Goal: Task Accomplishment & Management: Manage account settings

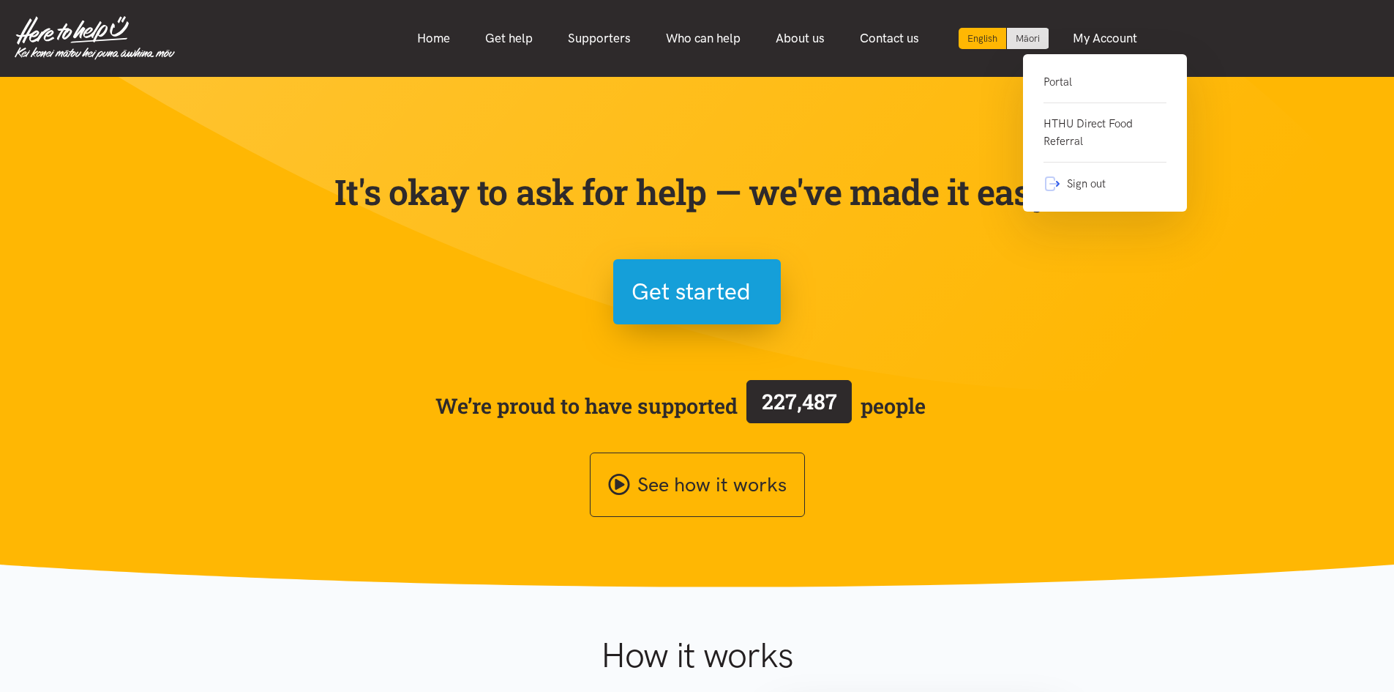
click at [1063, 78] on link "Portal" at bounding box center [1105, 88] width 123 height 30
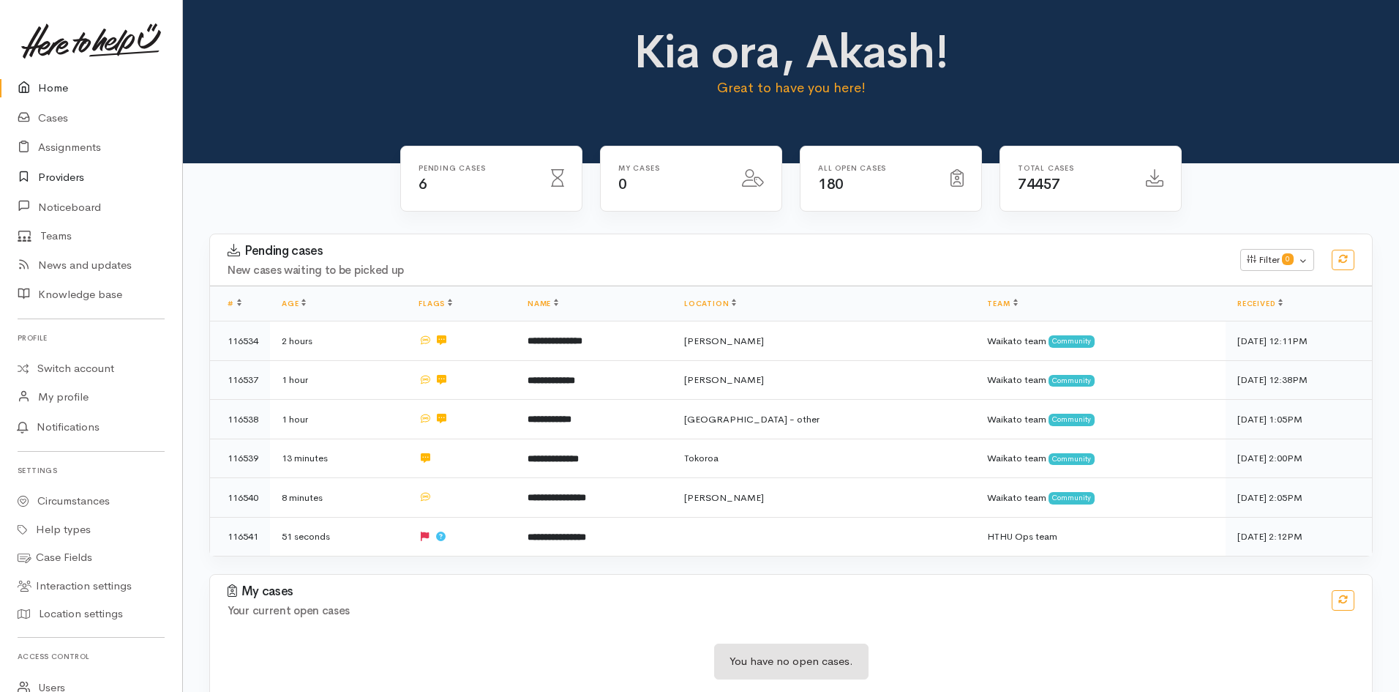
click at [53, 173] on link "Providers" at bounding box center [91, 177] width 182 height 30
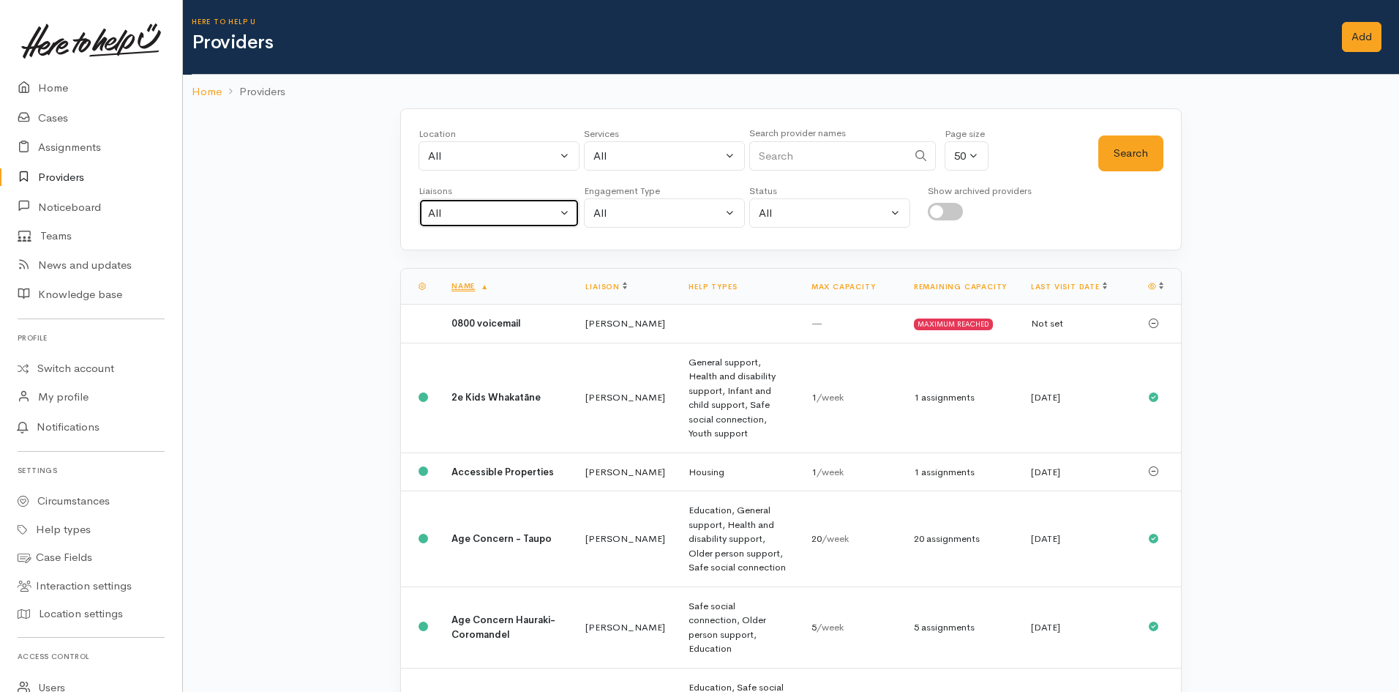
click at [462, 205] on div "All" at bounding box center [492, 213] width 129 height 17
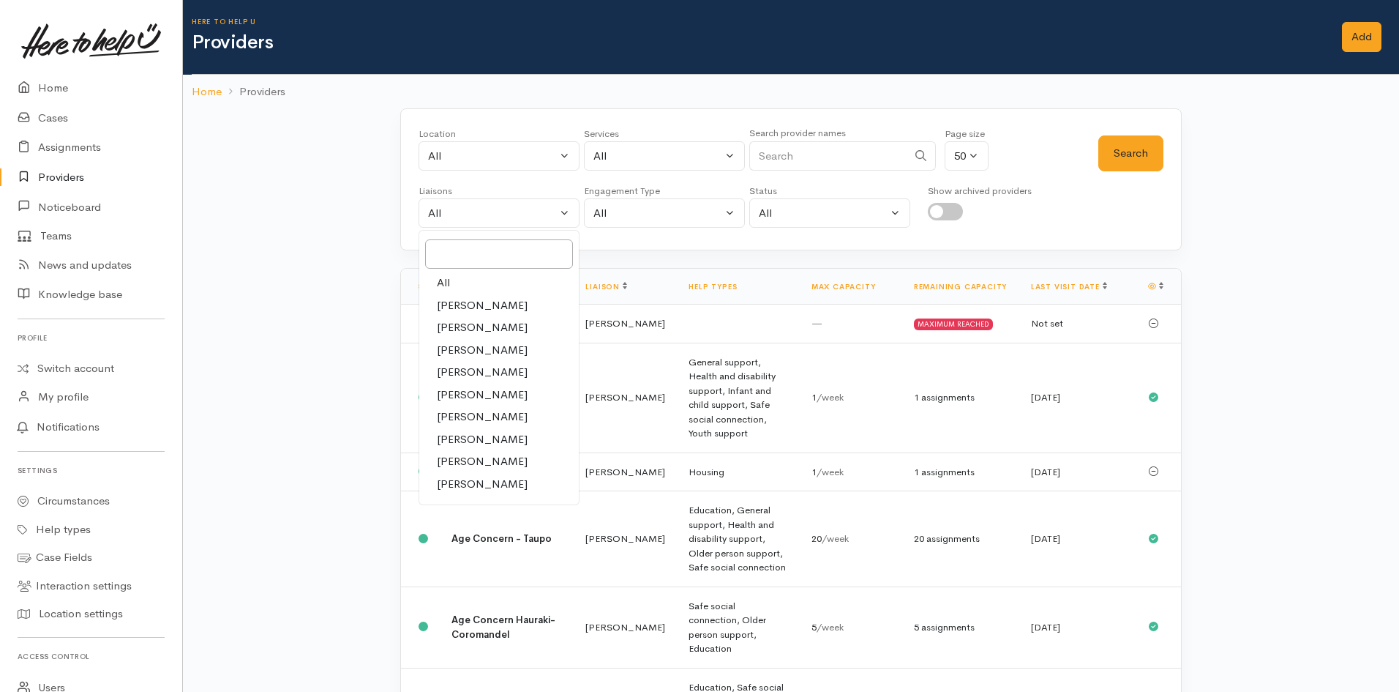
click at [483, 416] on span "[PERSON_NAME]" at bounding box center [482, 416] width 91 height 17
select select "1759"
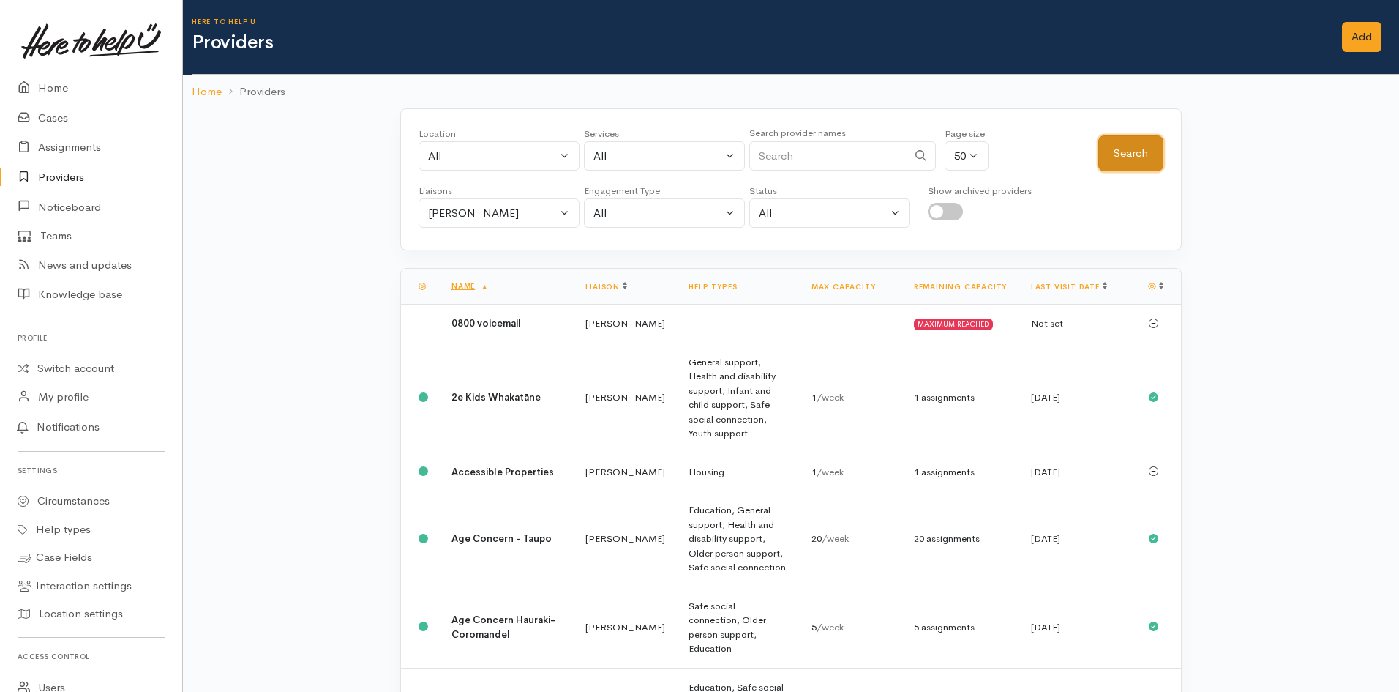
click at [1142, 160] on button "Search" at bounding box center [1130, 153] width 65 height 36
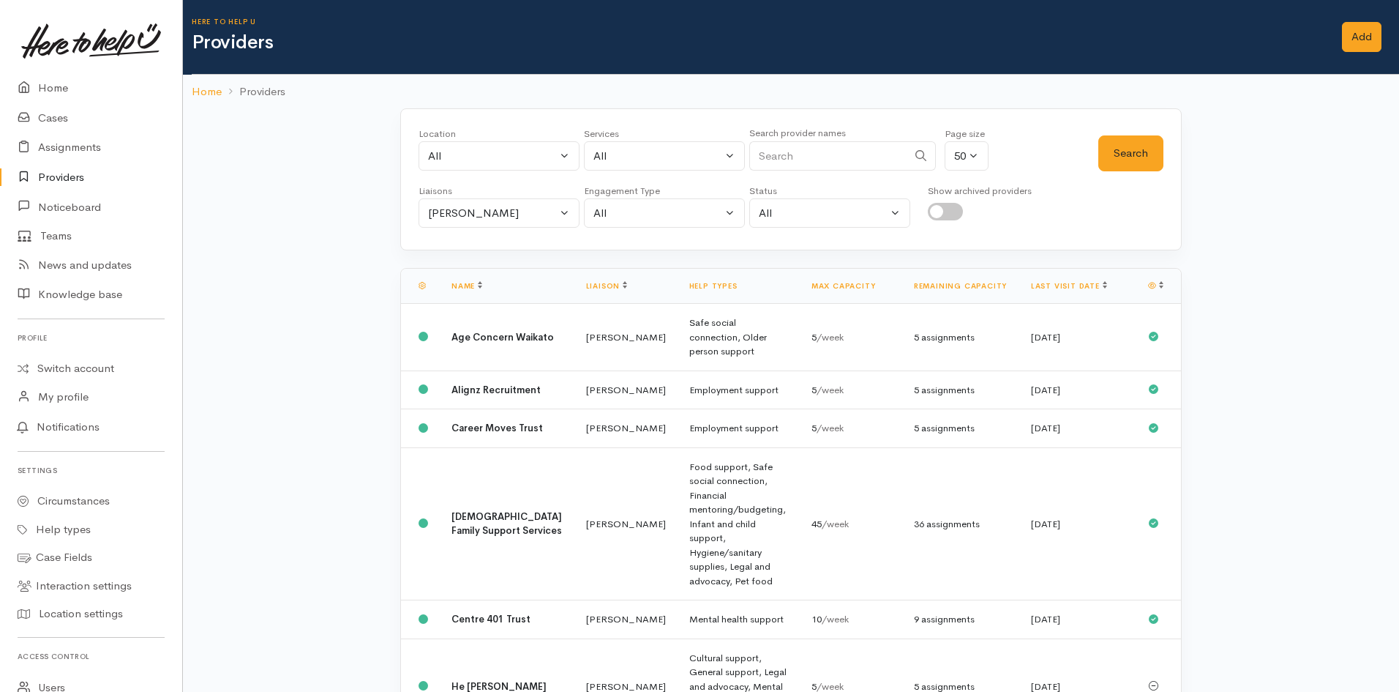
click at [1072, 294] on th "Last visit date" at bounding box center [1077, 286] width 117 height 35
click at [1074, 288] on link "Last visit date" at bounding box center [1069, 286] width 76 height 10
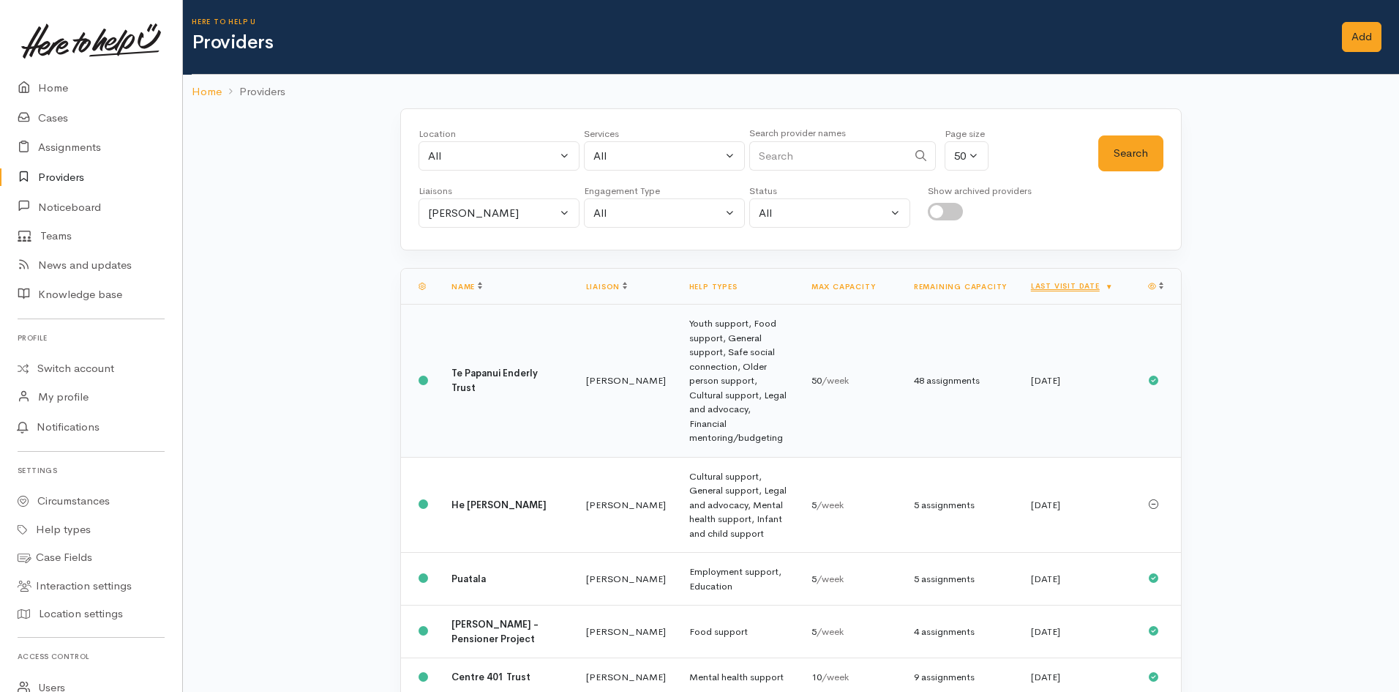
click at [477, 370] on b "Te Papanui Enderly Trust" at bounding box center [495, 380] width 86 height 27
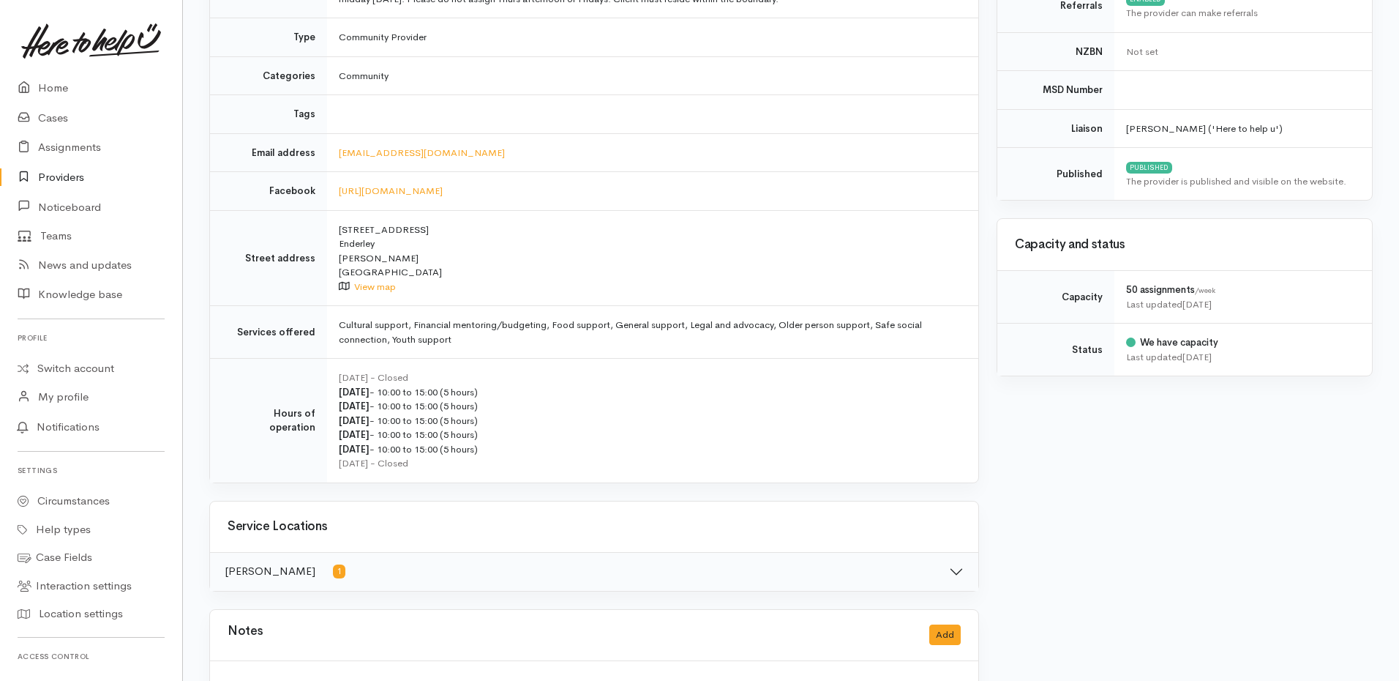
scroll to position [439, 0]
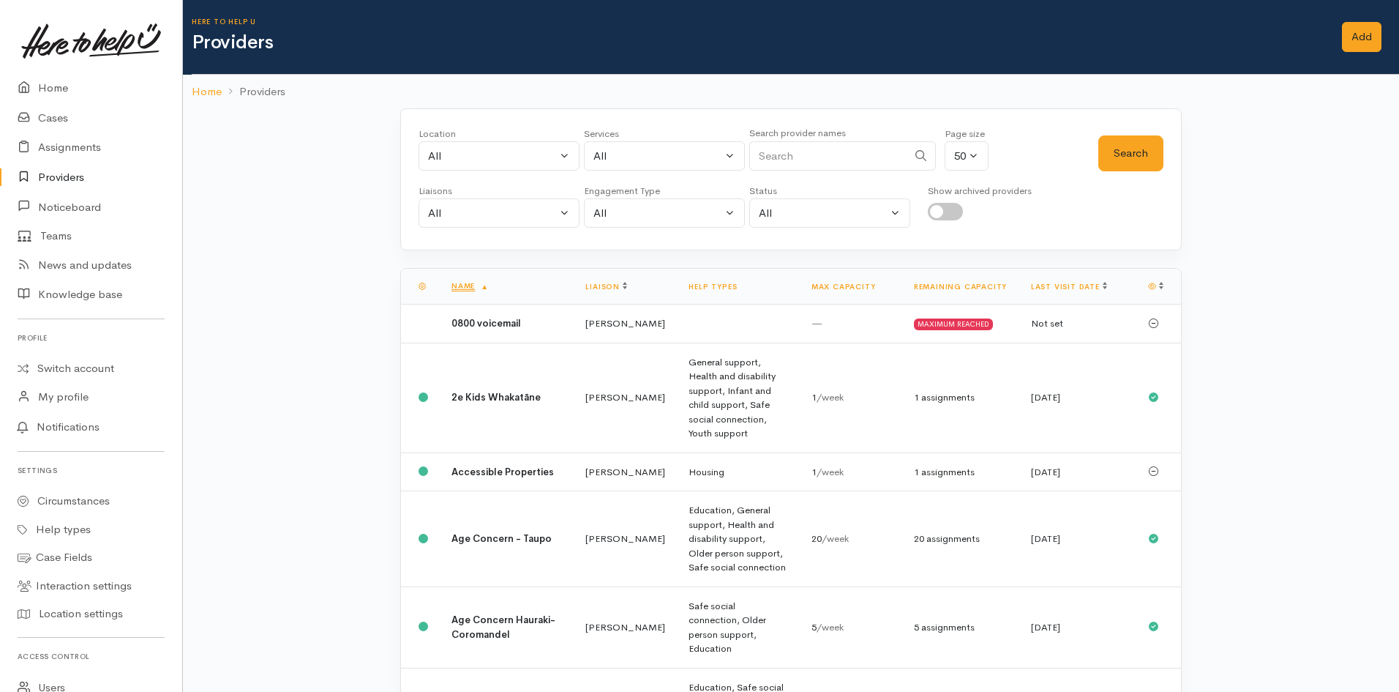
select select "1759"
click at [1065, 288] on link "Last visit date" at bounding box center [1069, 287] width 76 height 10
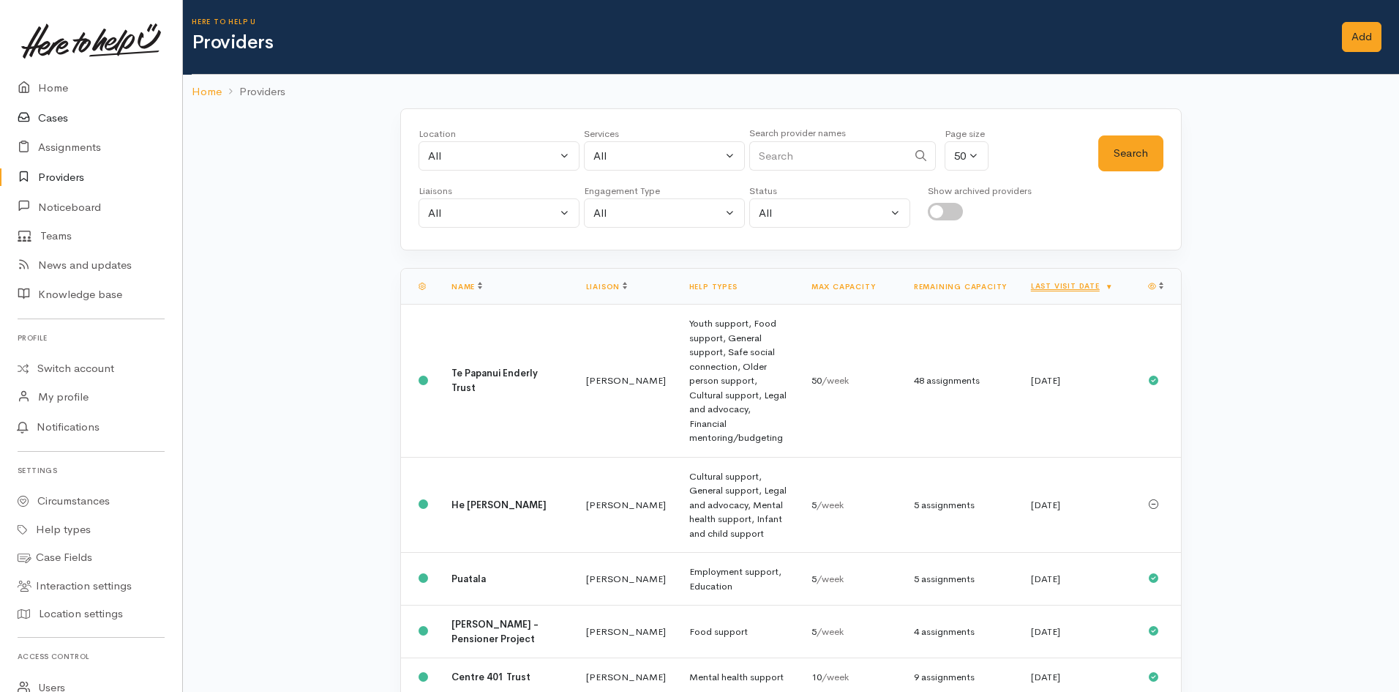
click at [63, 119] on link "Cases" at bounding box center [91, 118] width 182 height 30
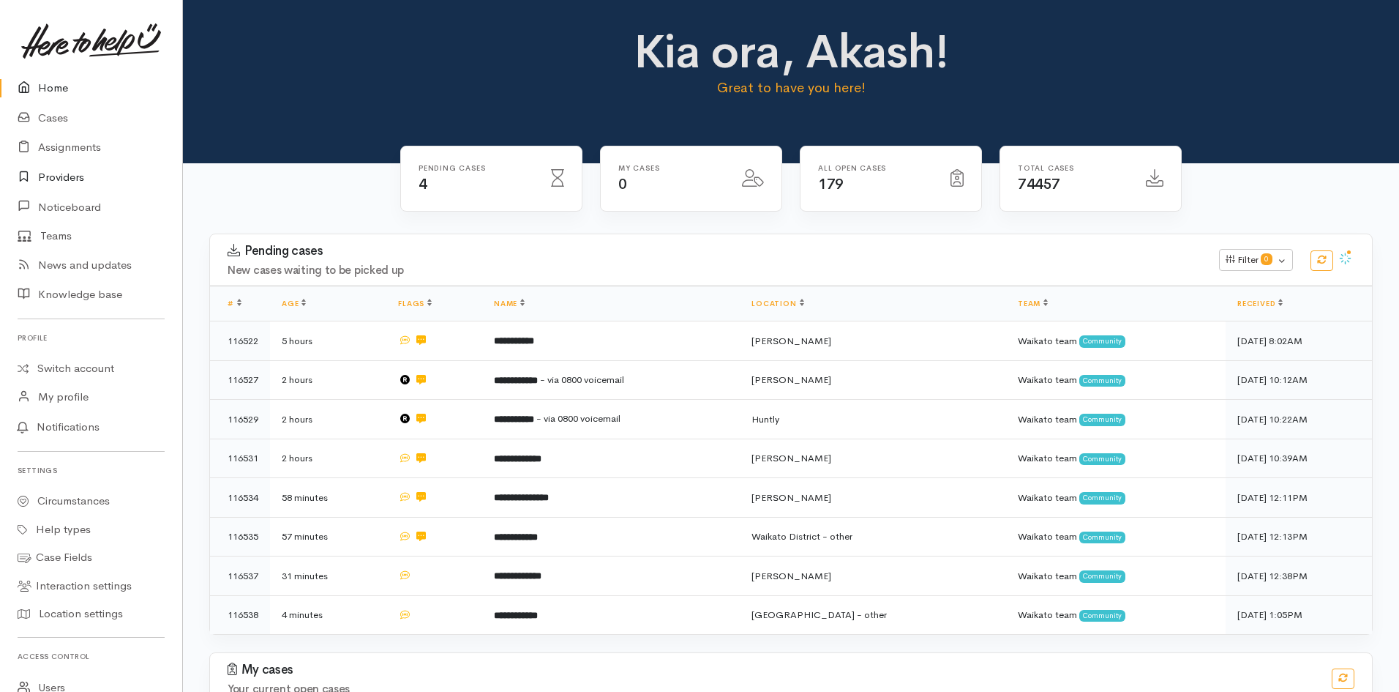
click at [66, 181] on link "Providers" at bounding box center [91, 177] width 182 height 30
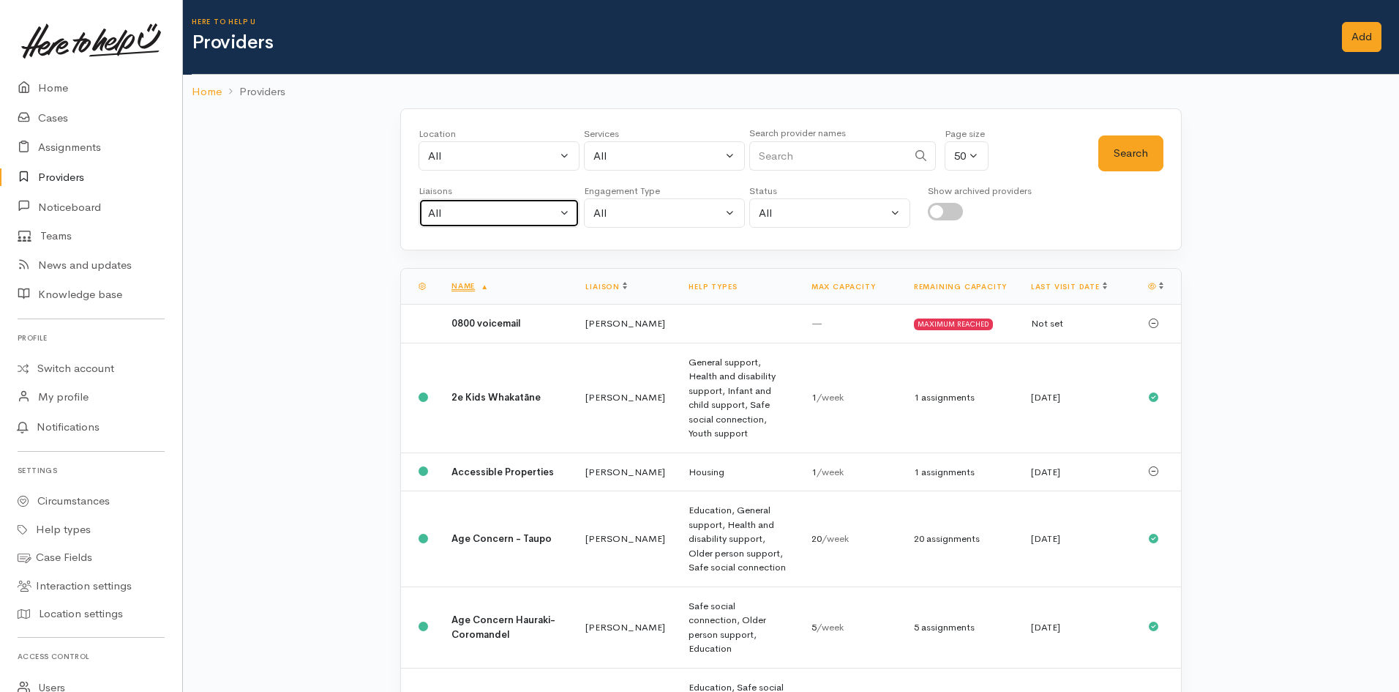
click at [538, 220] on div "All" at bounding box center [492, 213] width 129 height 17
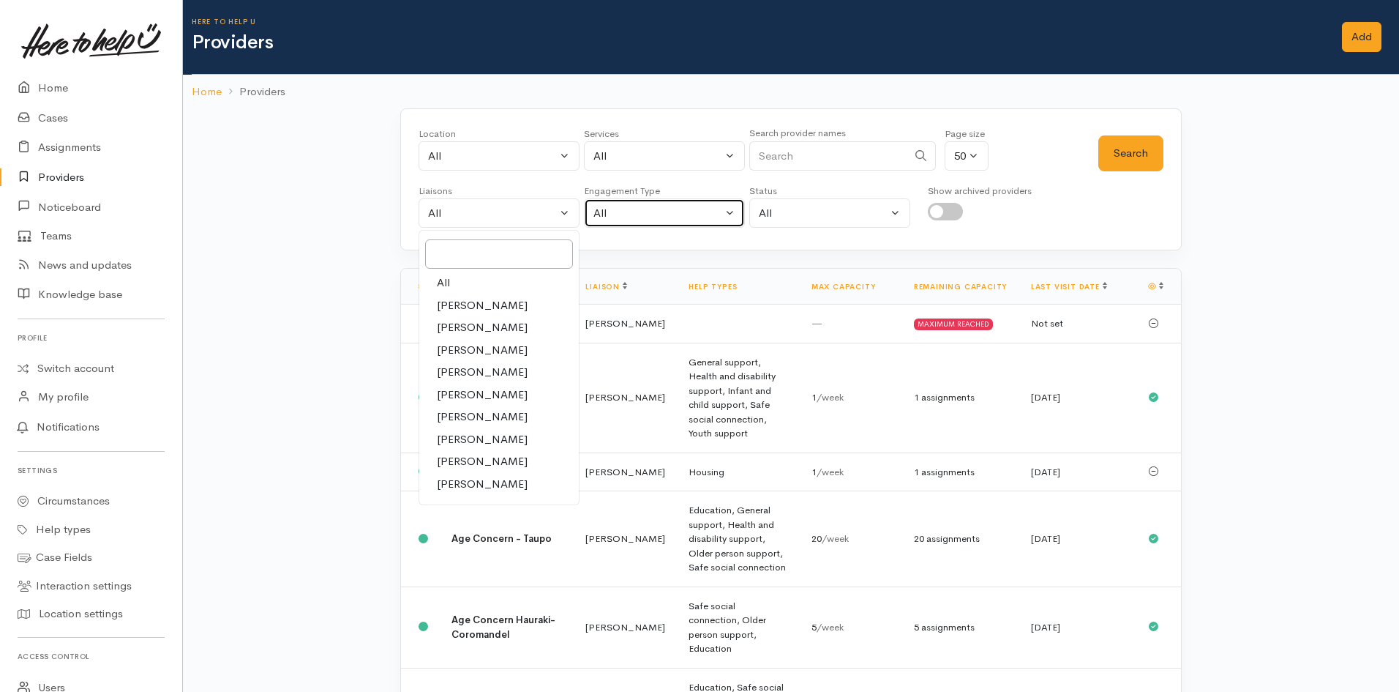
click at [623, 213] on div "All" at bounding box center [657, 213] width 129 height 17
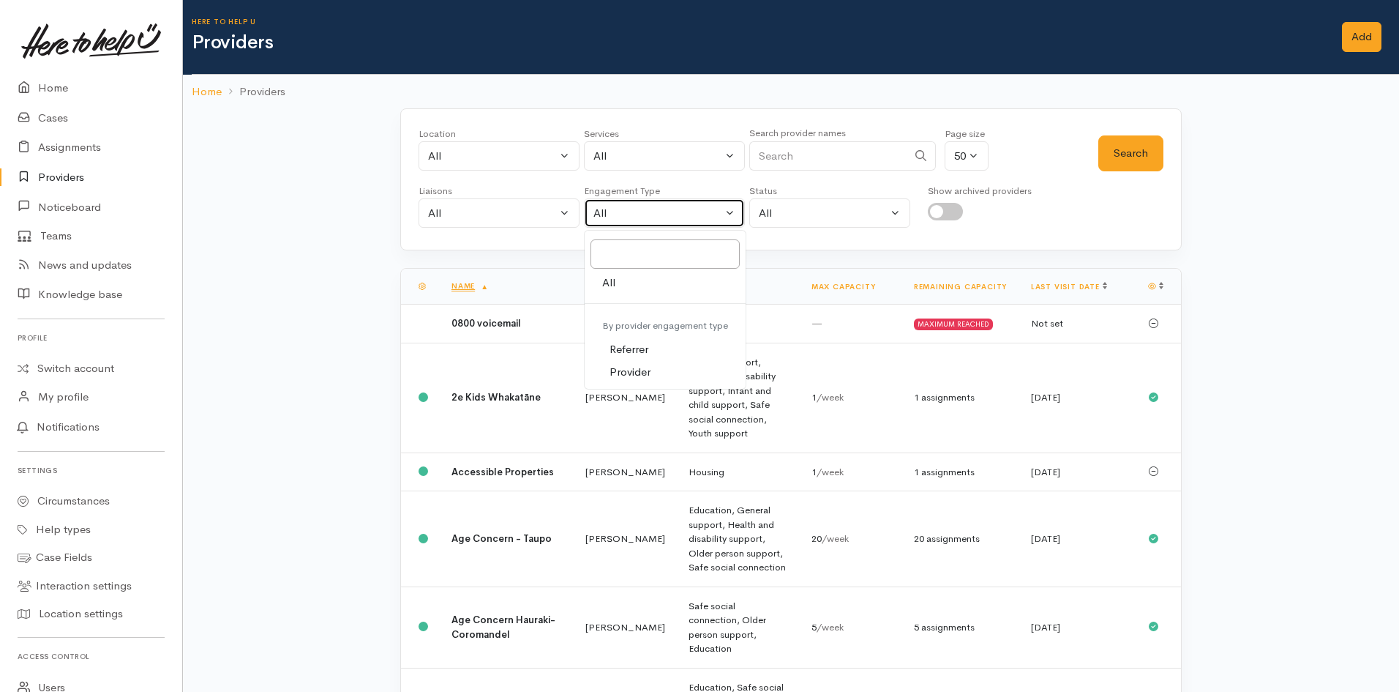
click at [623, 213] on div "All" at bounding box center [657, 213] width 129 height 17
click at [618, 367] on span "Provider" at bounding box center [630, 372] width 41 height 17
select select "Provider"
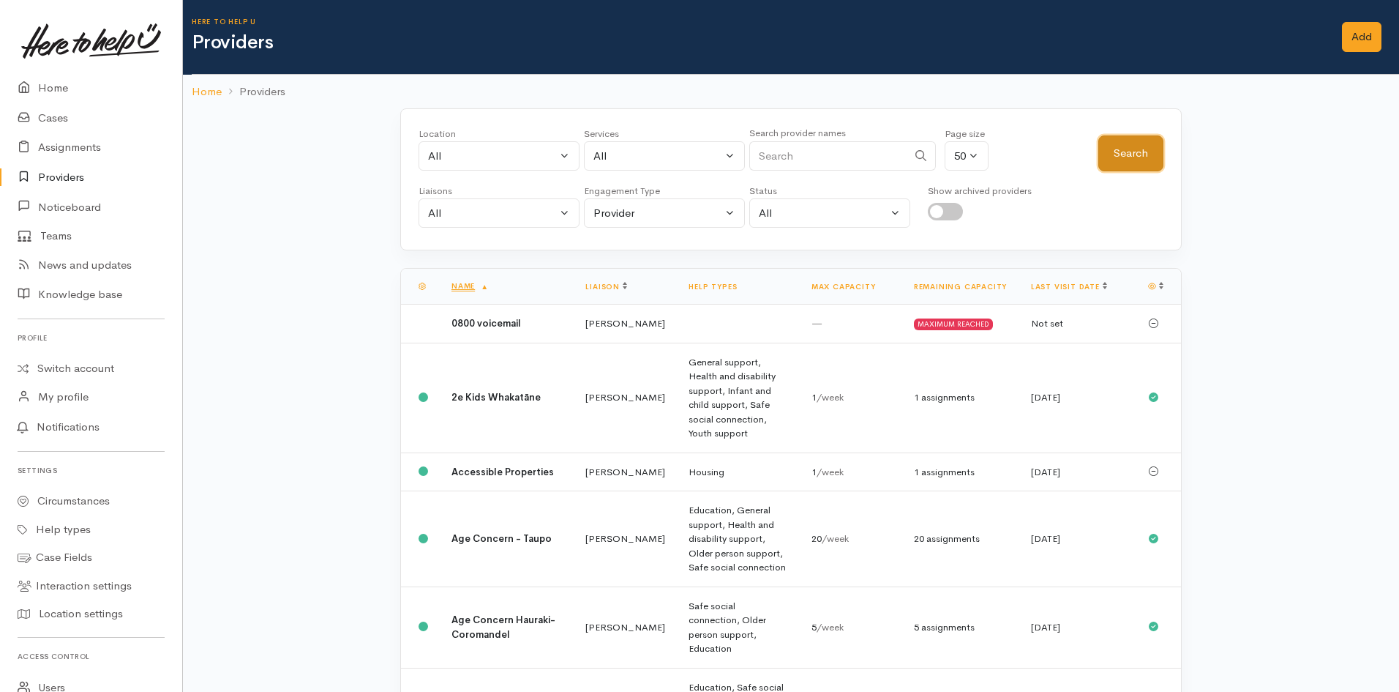
click at [1111, 158] on button "Search" at bounding box center [1130, 153] width 65 height 36
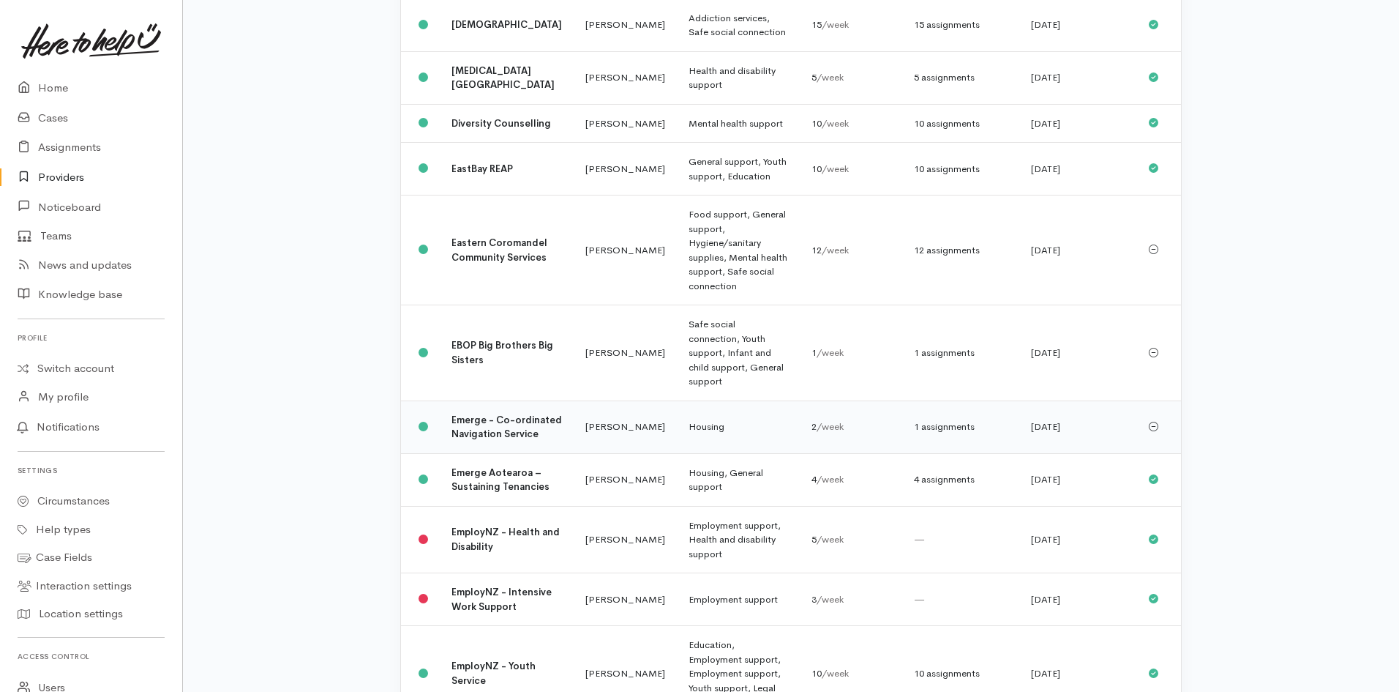
scroll to position [3002, 0]
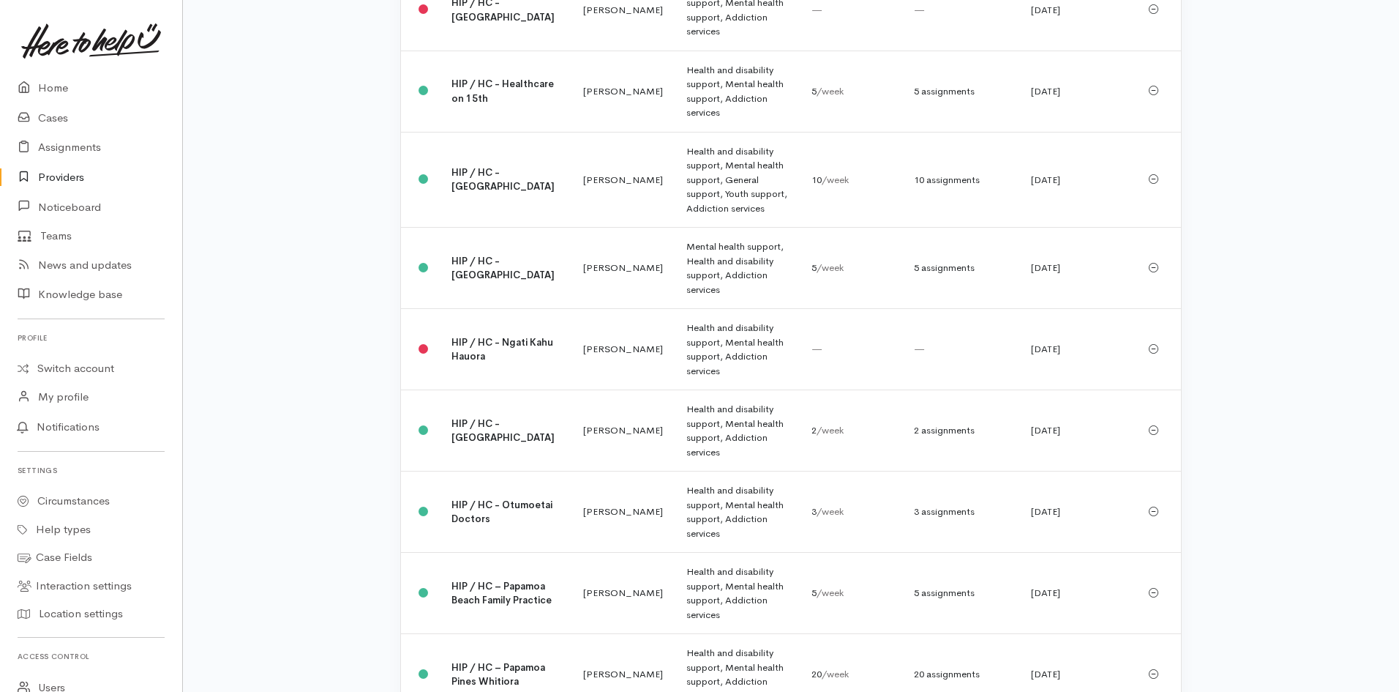
scroll to position [3045, 0]
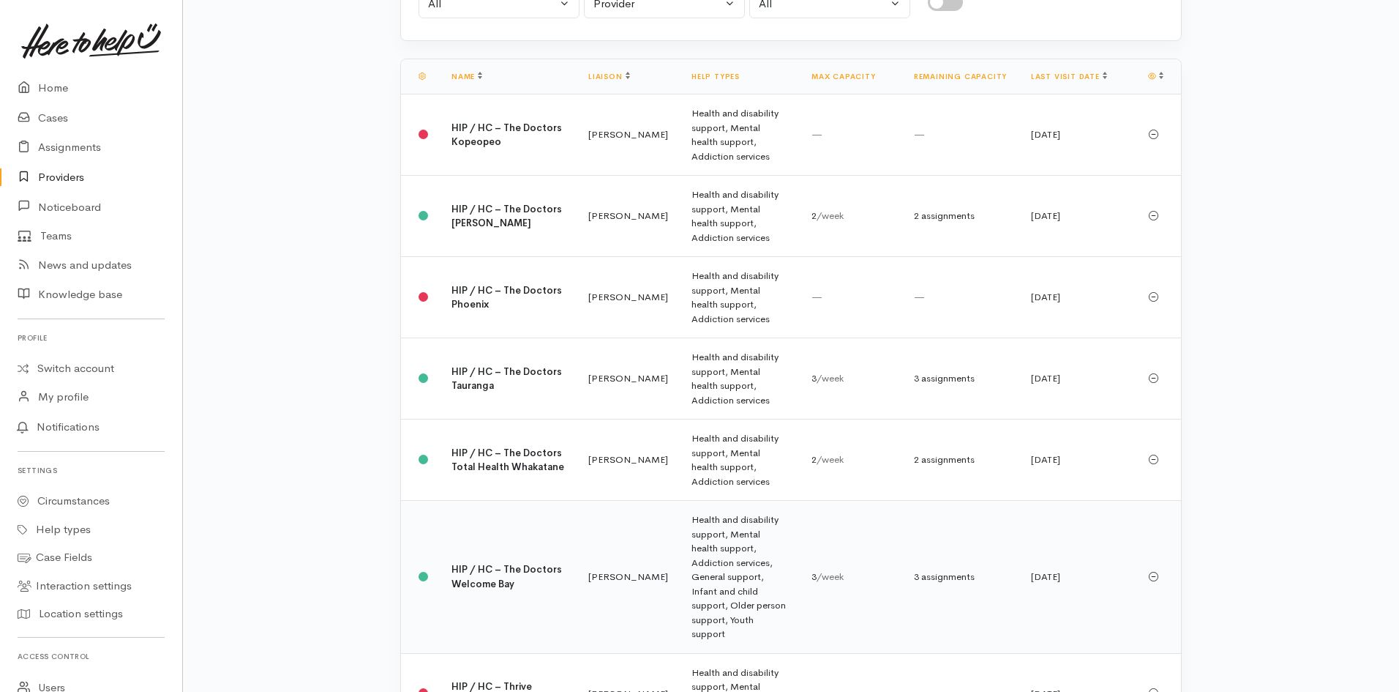
scroll to position [0, 0]
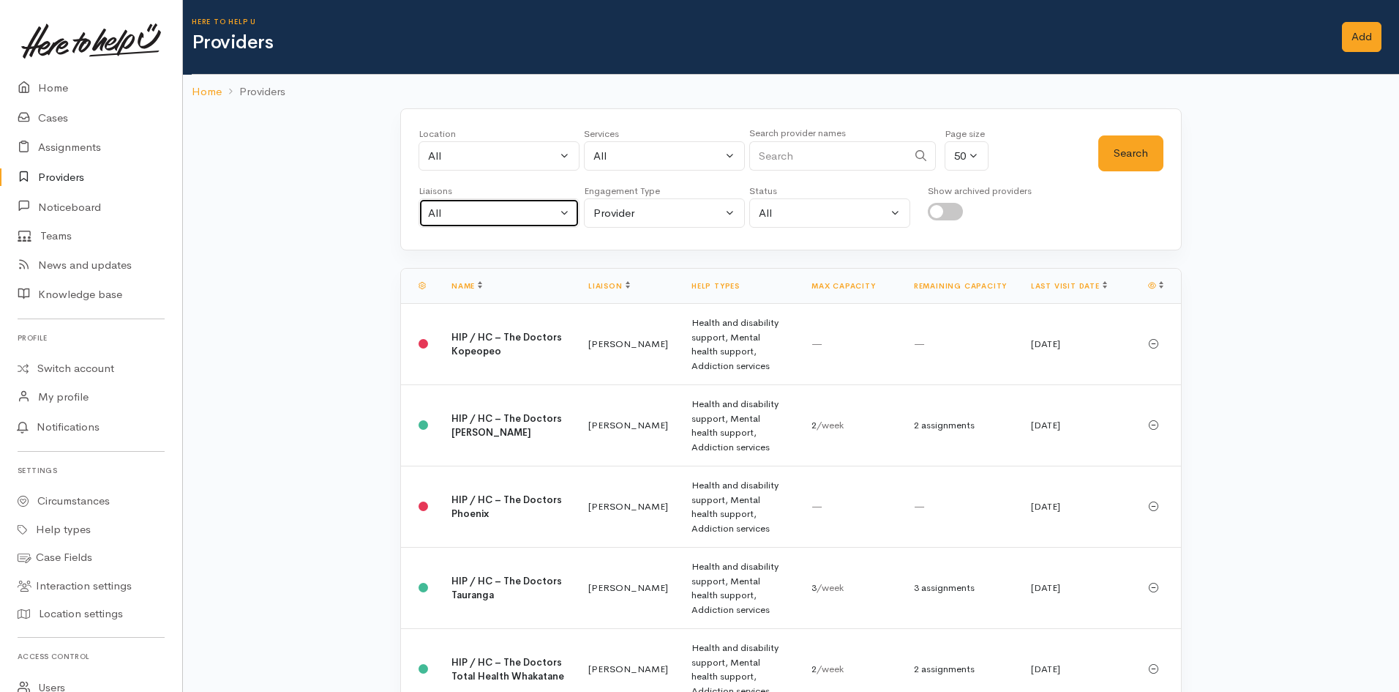
click at [546, 211] on div "All" at bounding box center [492, 213] width 129 height 17
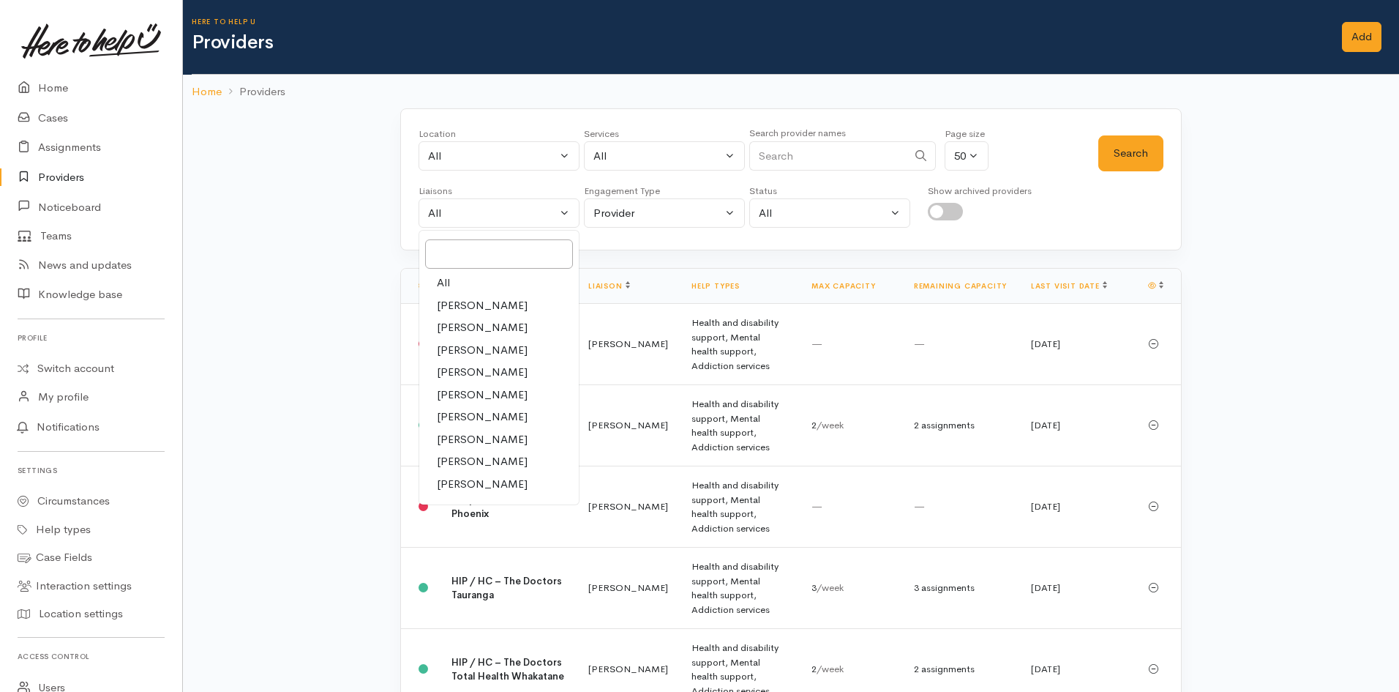
click at [482, 422] on span "[PERSON_NAME]" at bounding box center [482, 416] width 91 height 17
select select "1759"
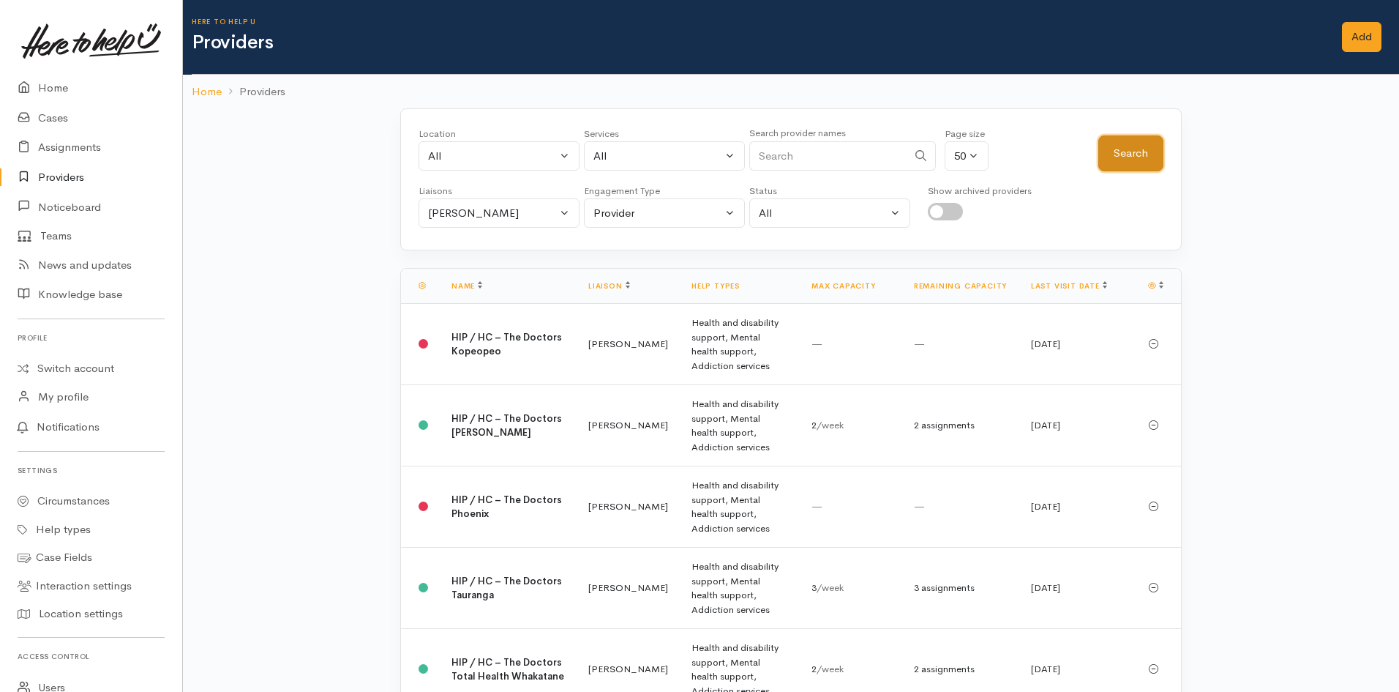
click at [1131, 154] on button "Search" at bounding box center [1130, 153] width 65 height 36
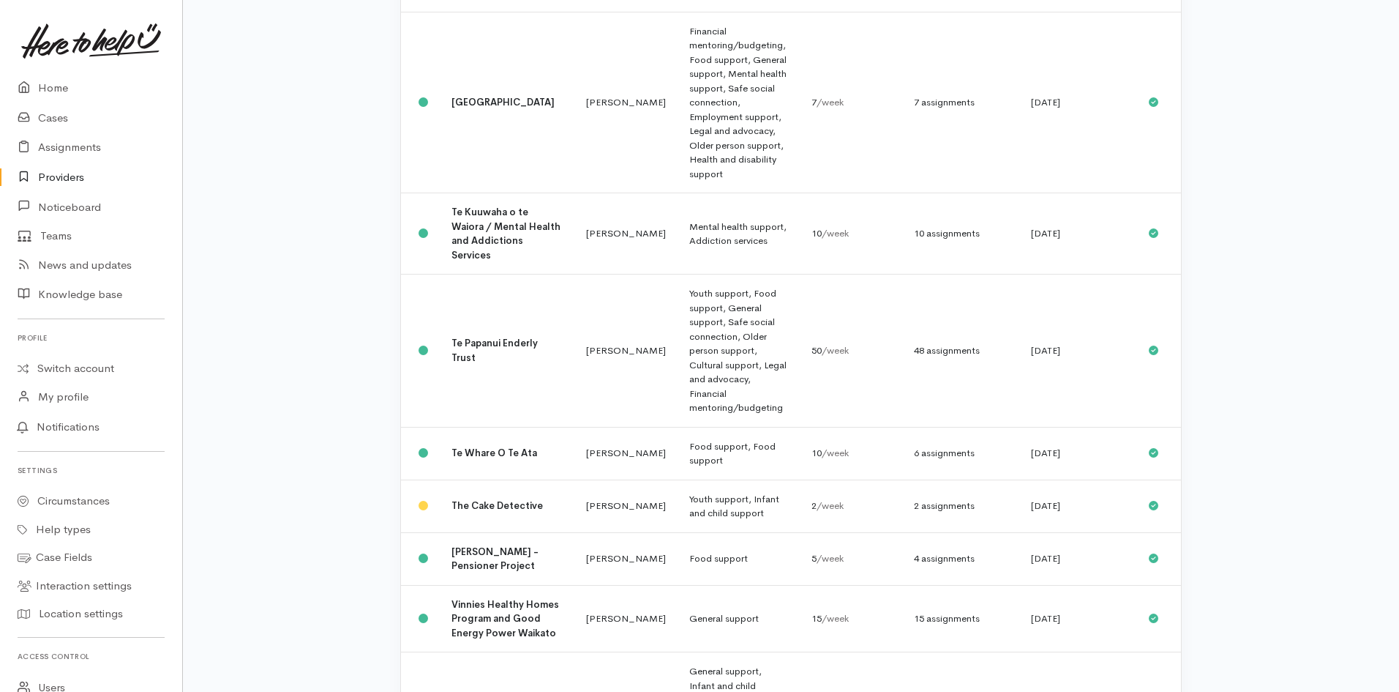
scroll to position [1835, 0]
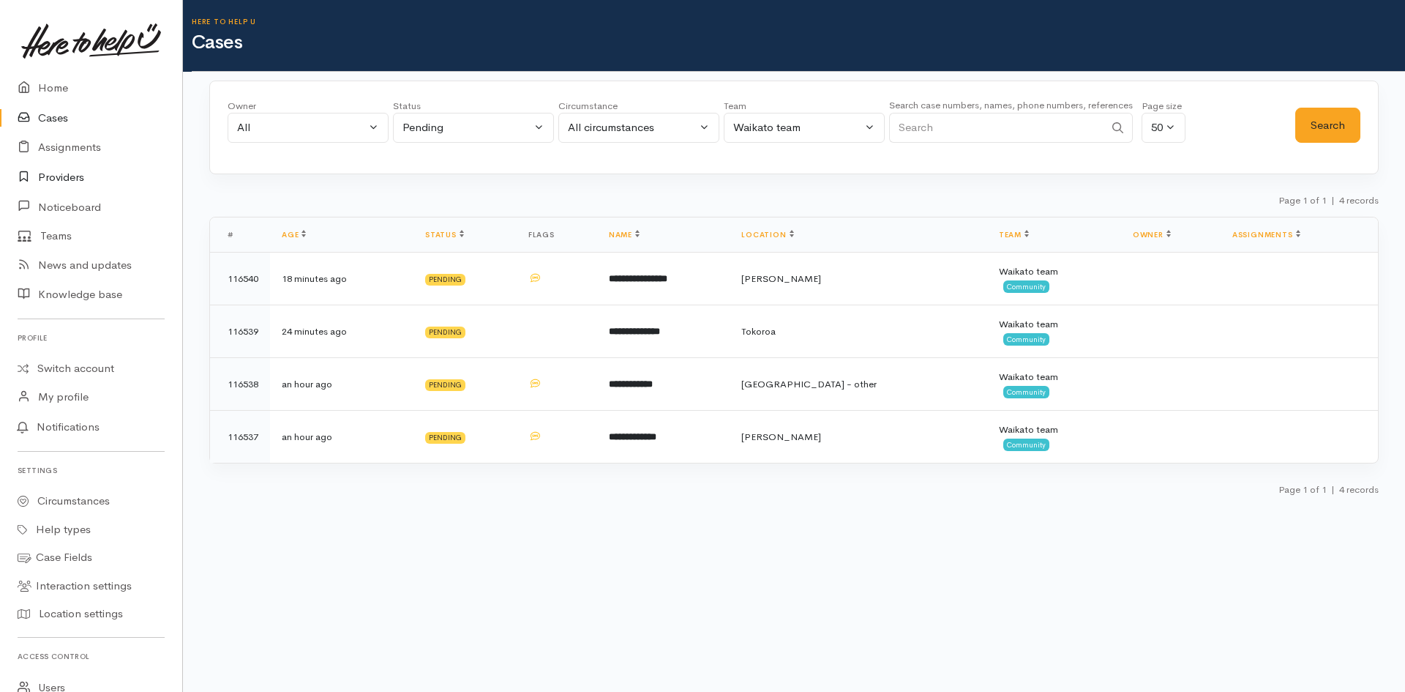
click at [78, 181] on link "Providers" at bounding box center [91, 177] width 182 height 30
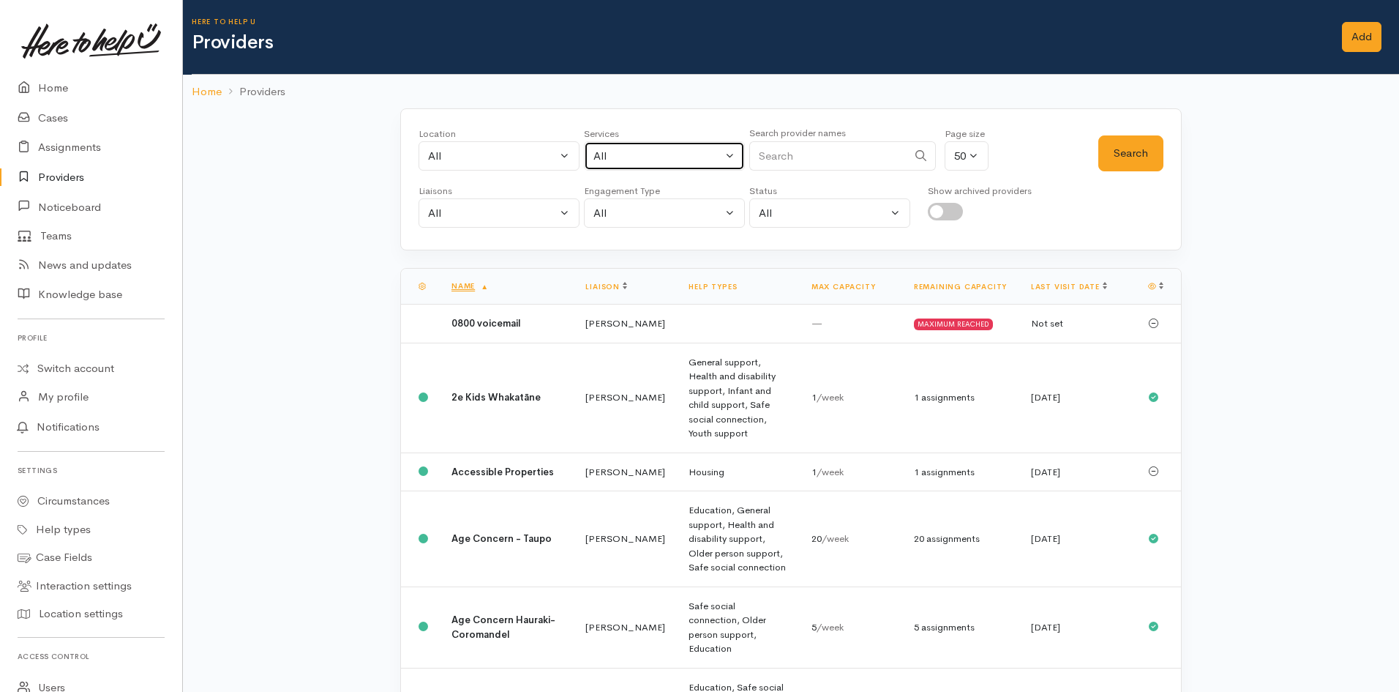
click at [640, 157] on div "All" at bounding box center [657, 156] width 129 height 17
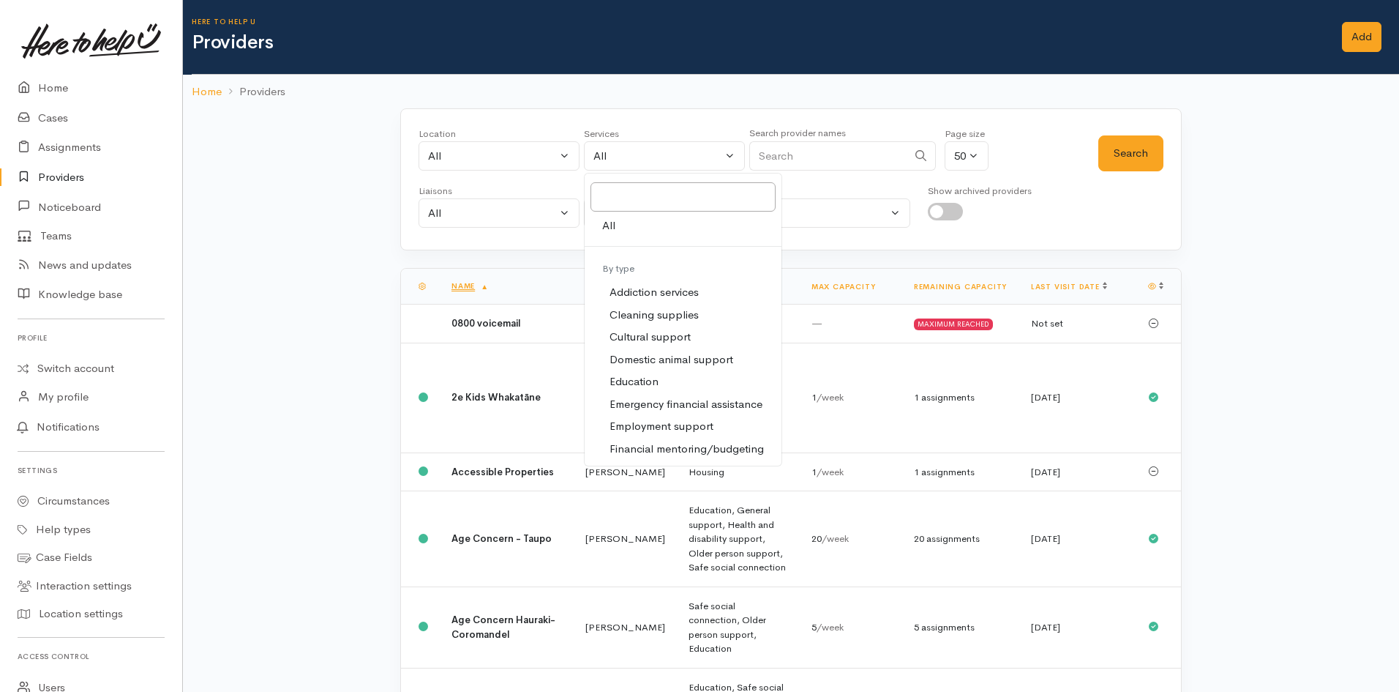
click at [852, 162] on input "Search" at bounding box center [828, 156] width 158 height 30
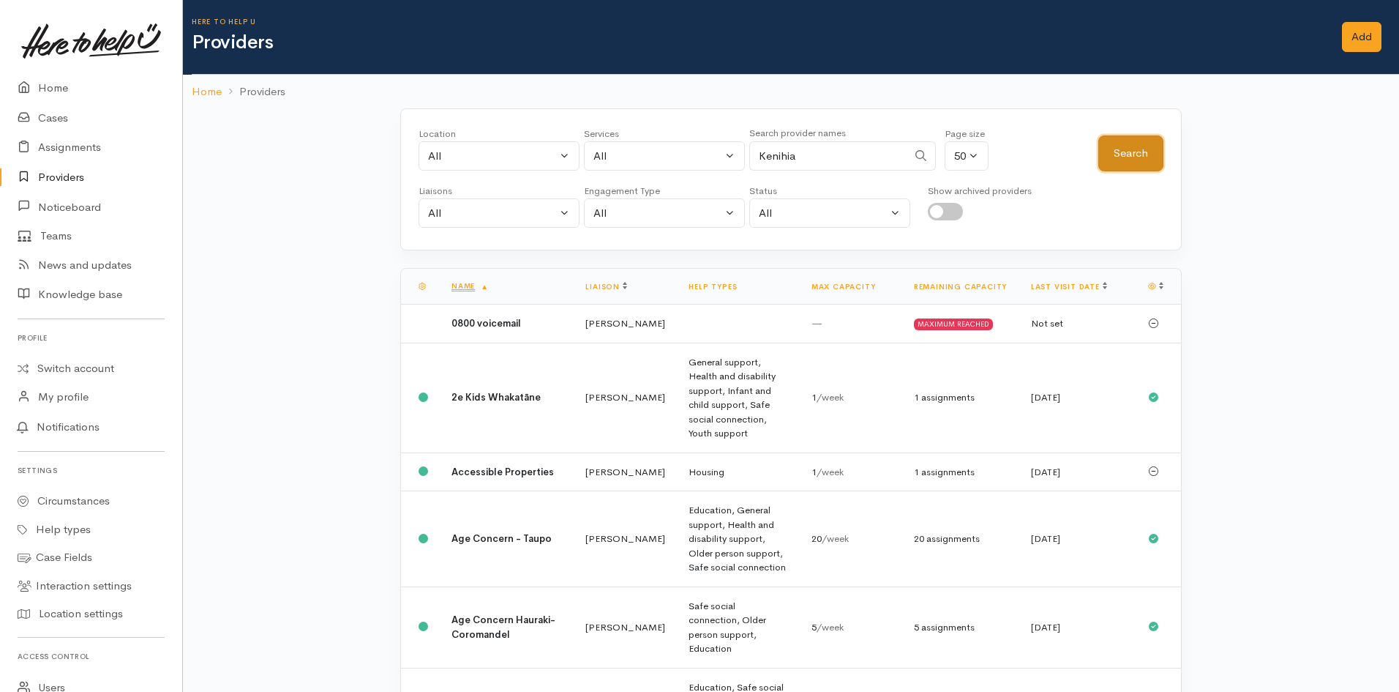
click at [1128, 145] on button "Search" at bounding box center [1130, 153] width 65 height 36
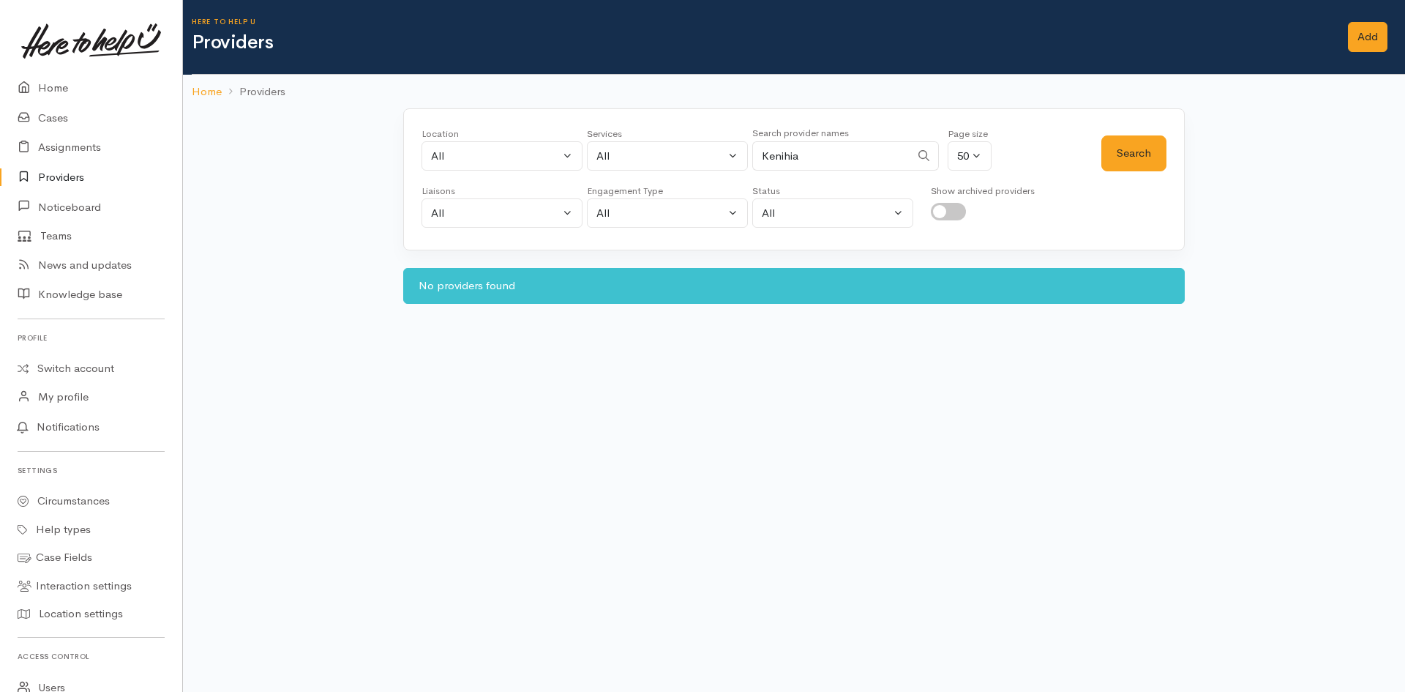
click at [1083, 517] on body "Support Feedback I've got something to say" at bounding box center [702, 346] width 1405 height 692
click at [795, 154] on input "Kenihia" at bounding box center [831, 156] width 158 height 30
paste input "Pathways (Womens Wellness)"
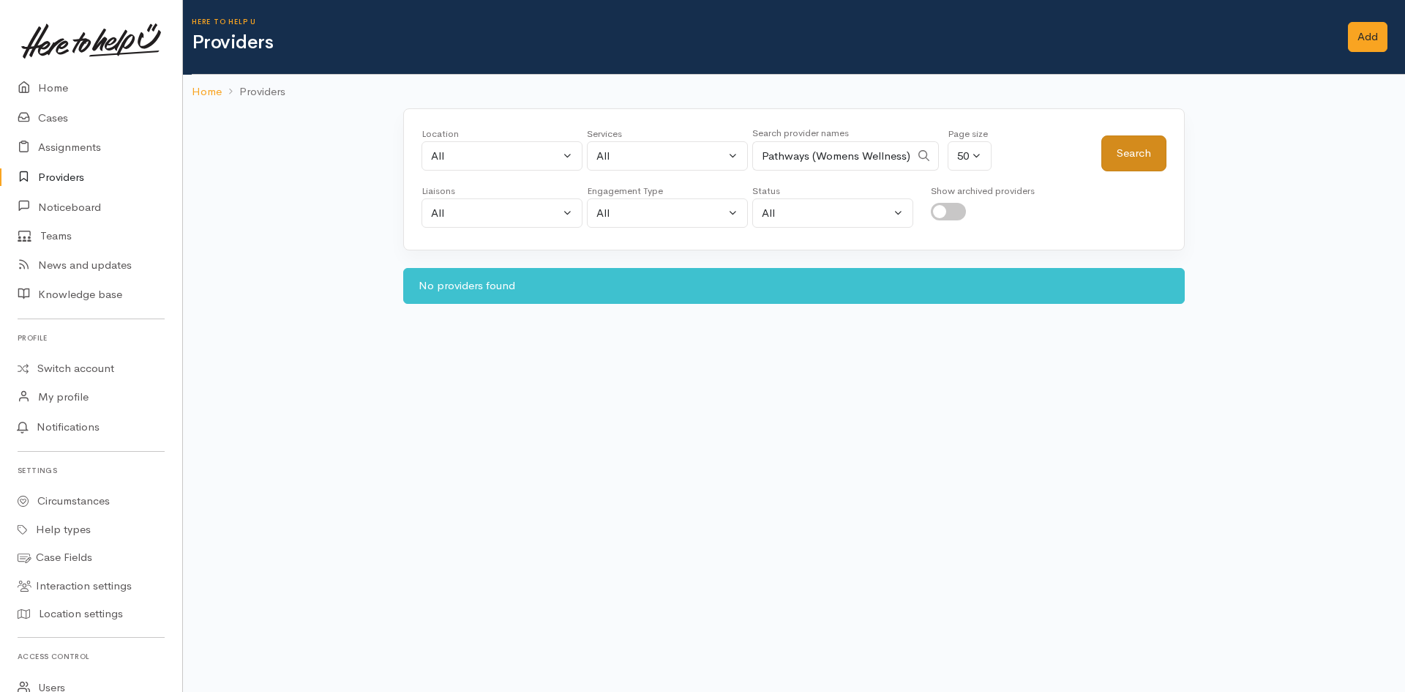
type input "Pathways (Womens Wellness)"
click at [1106, 150] on button "Search" at bounding box center [1133, 153] width 65 height 36
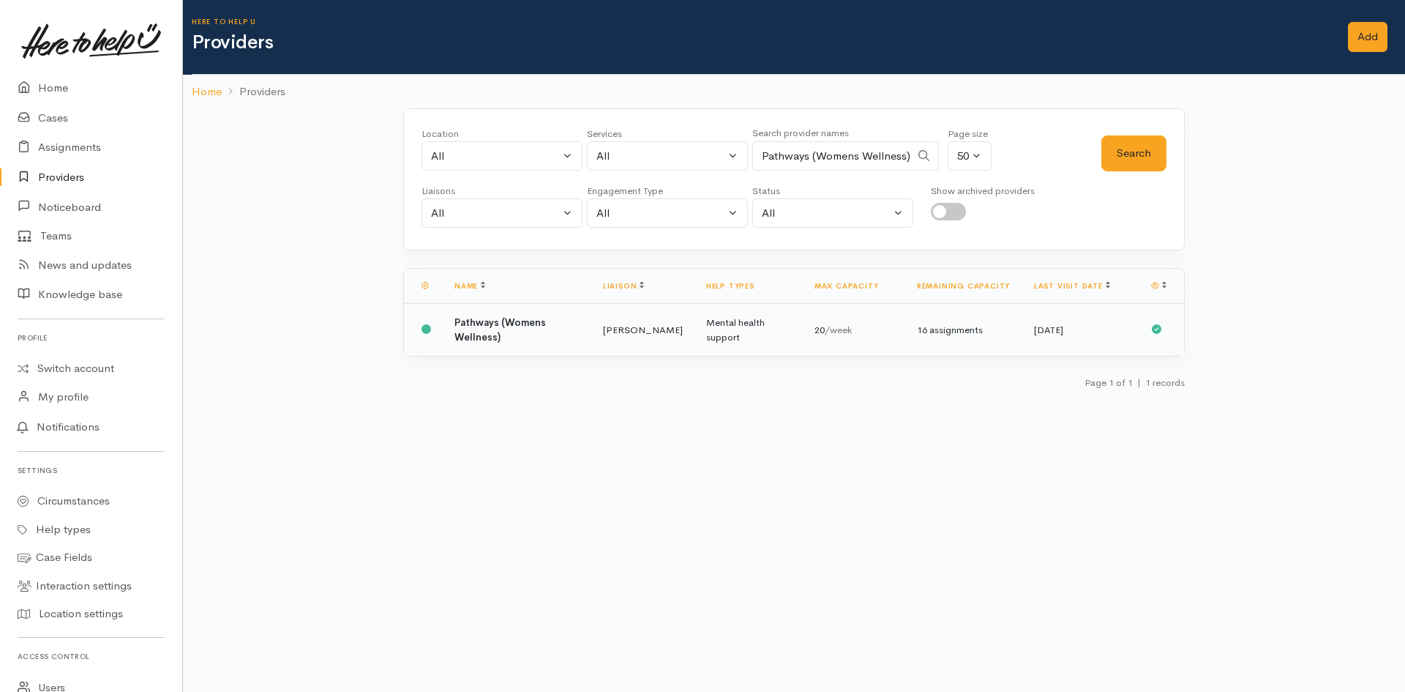
click at [694, 332] on td "Mental health support" at bounding box center [748, 330] width 108 height 53
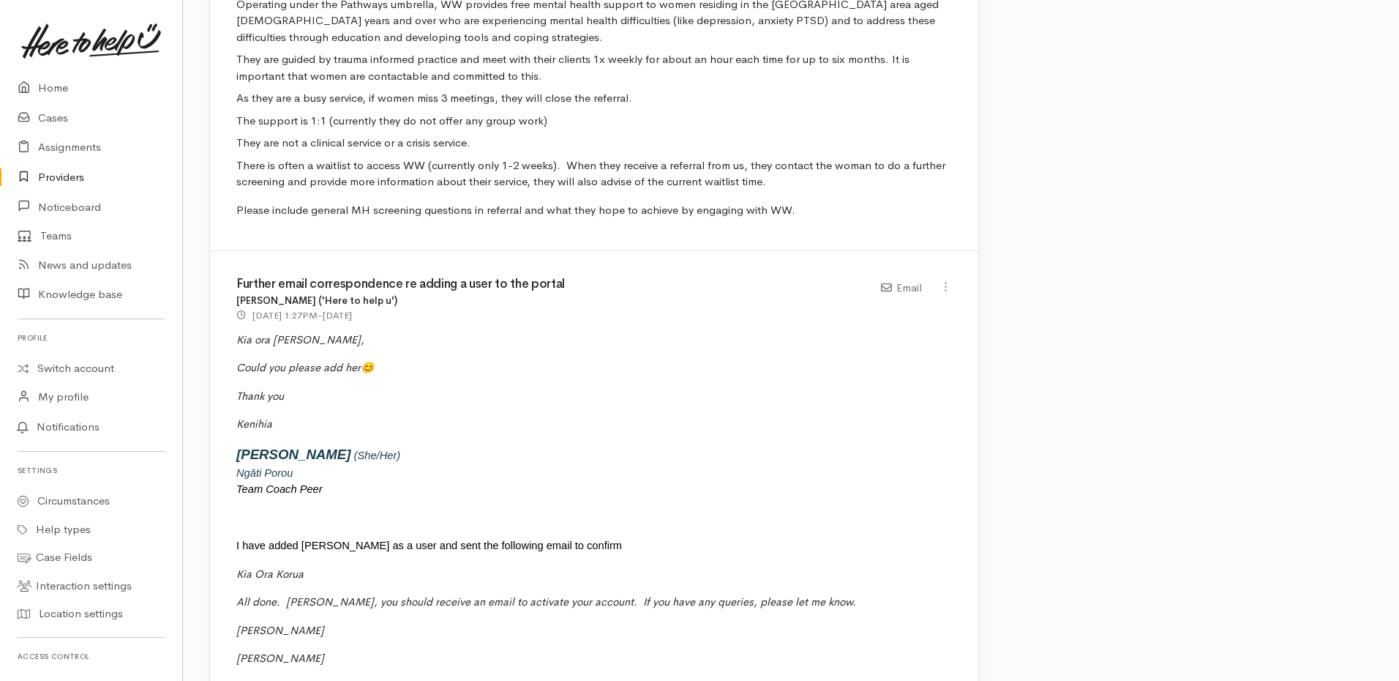
scroll to position [6147, 0]
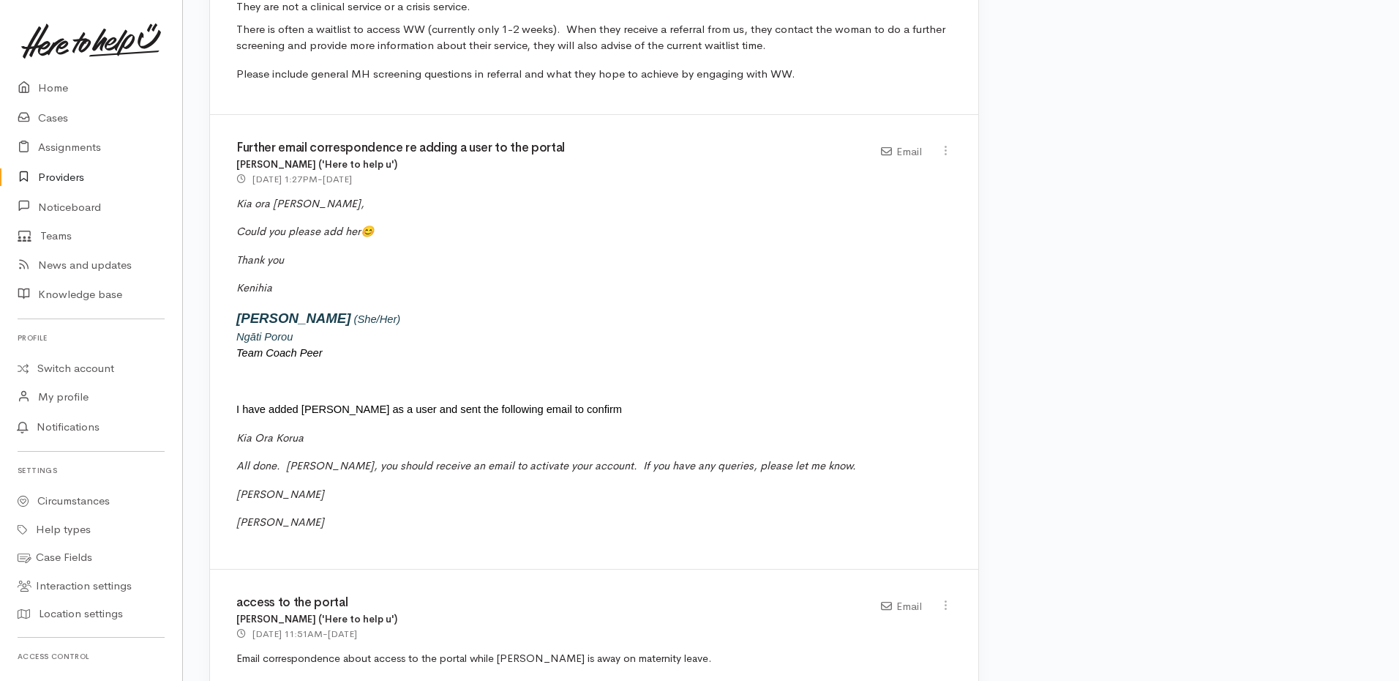
click at [683, 308] on p "[PERSON_NAME] (She/Her) Ngāti Porou Team Coach Peer" at bounding box center [594, 334] width 716 height 53
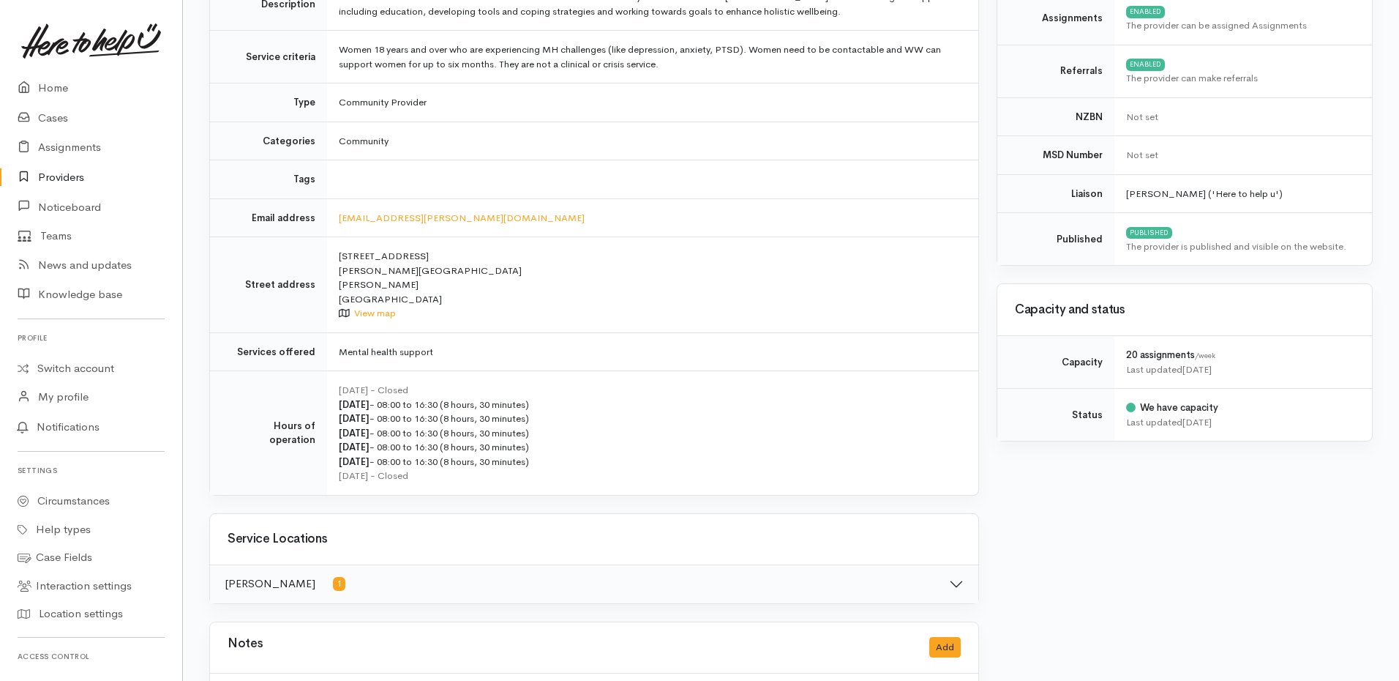
scroll to position [0, 0]
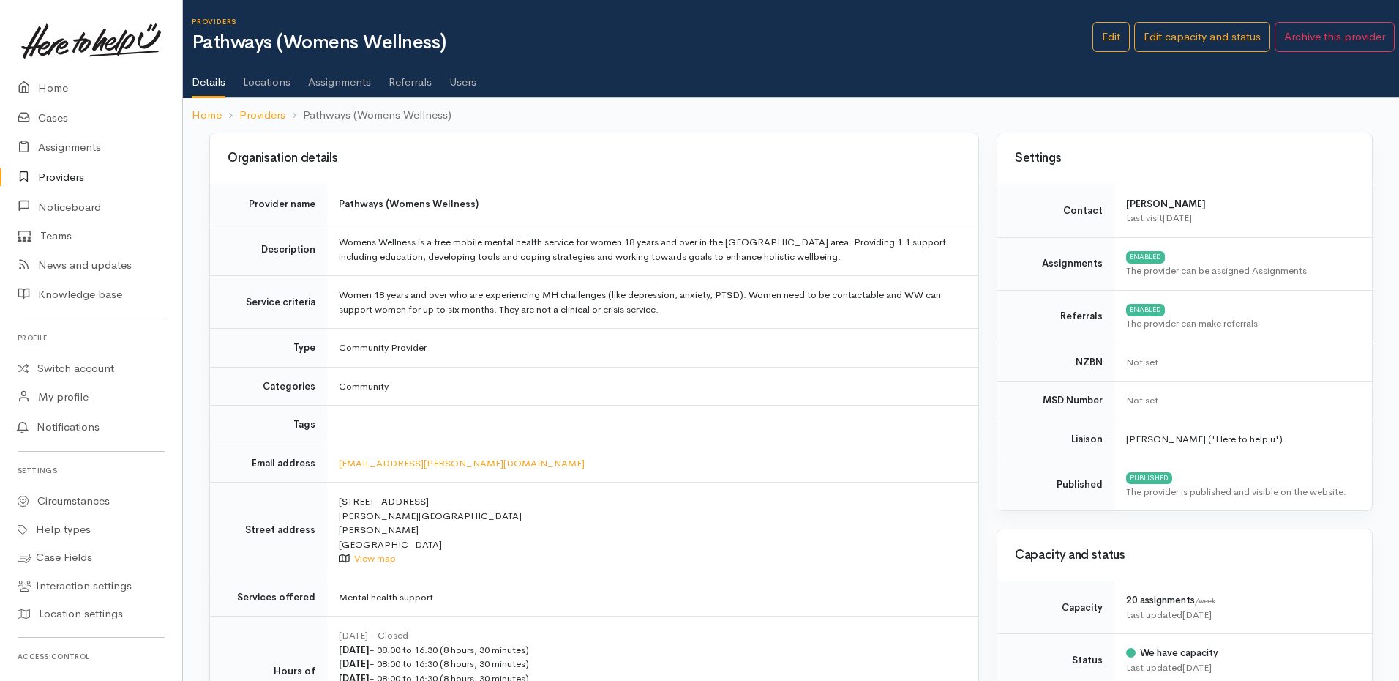
click at [400, 84] on link "Referrals" at bounding box center [410, 76] width 43 height 41
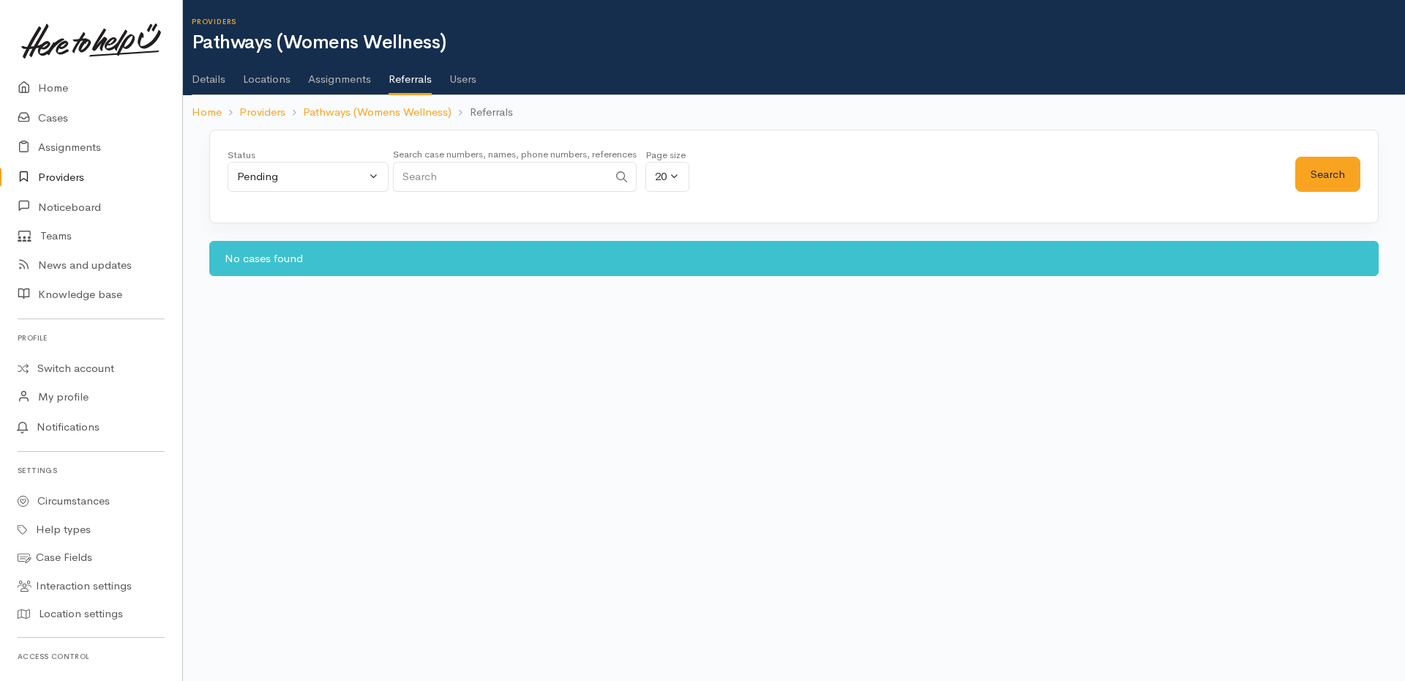
click at [280, 94] on li "Locations" at bounding box center [267, 74] width 48 height 42
click at [292, 81] on ul "Details Locations Assignments Referrals Users" at bounding box center [798, 74] width 1213 height 42
click at [63, 89] on link "Home" at bounding box center [91, 88] width 182 height 30
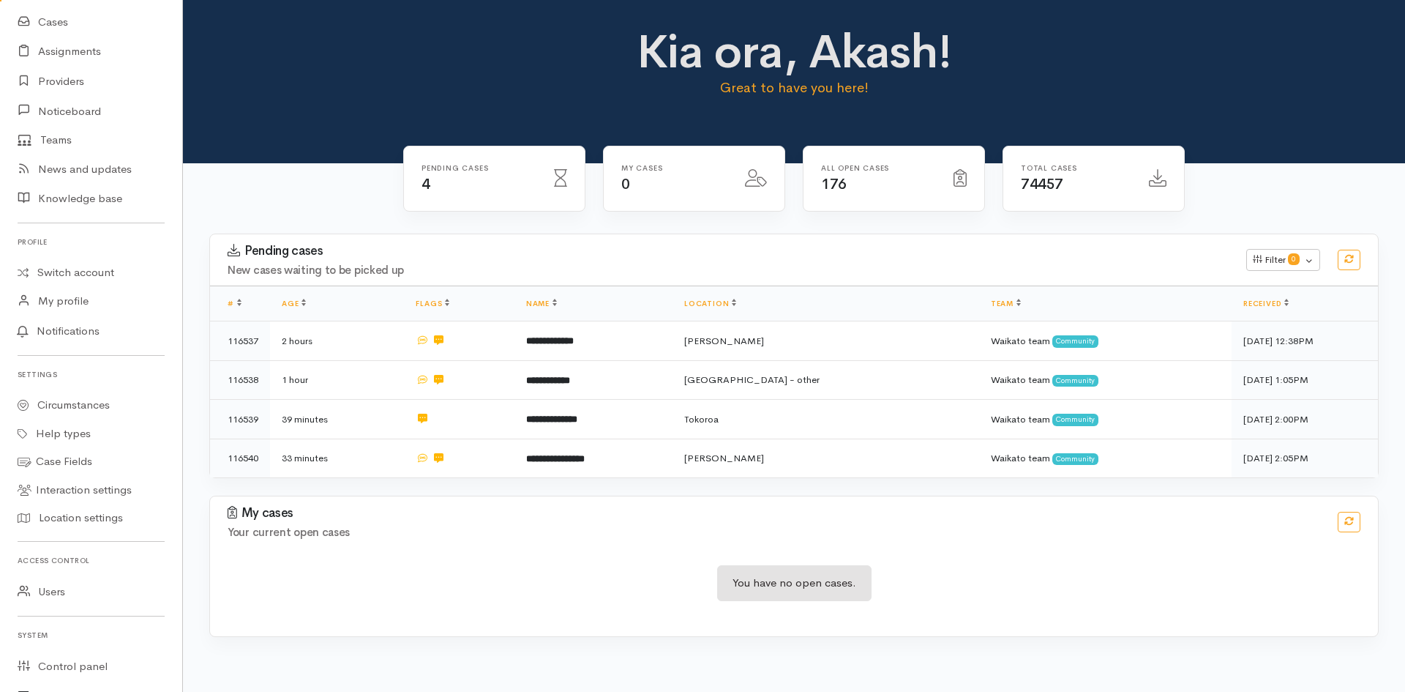
scroll to position [231, 0]
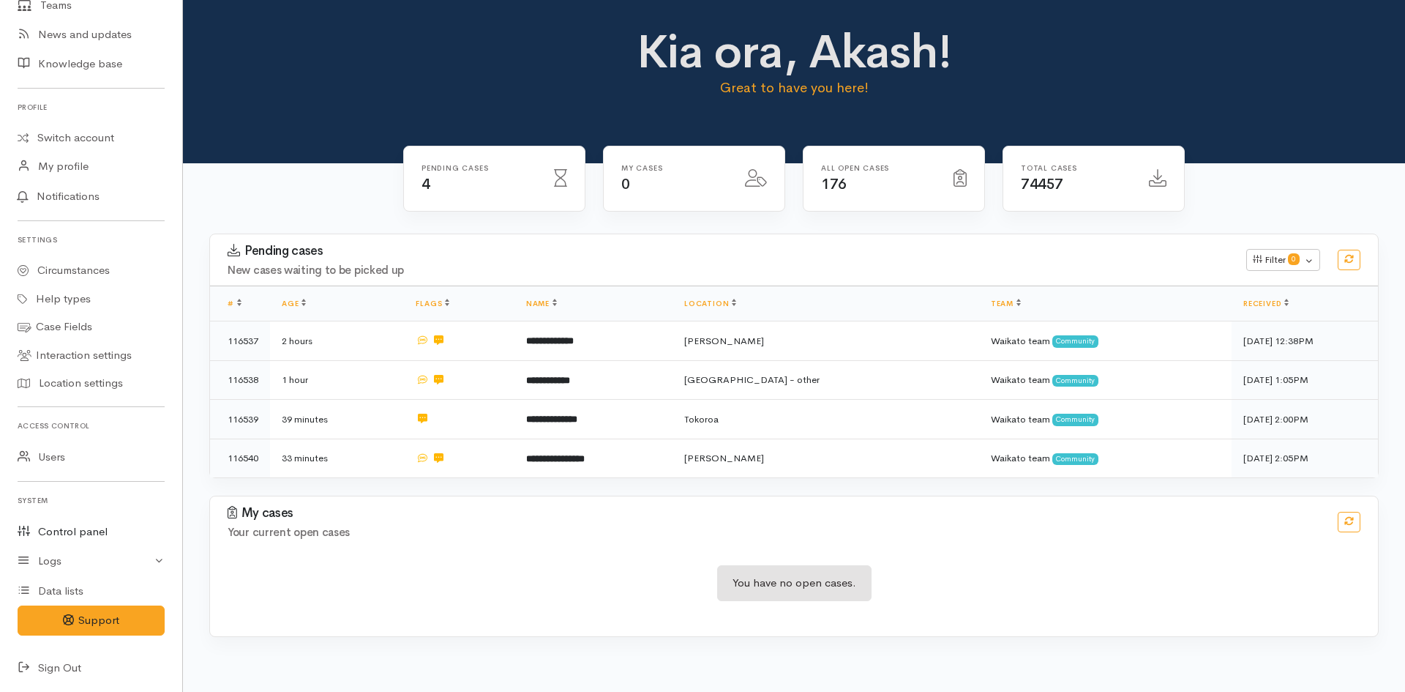
click at [67, 536] on link "Control panel" at bounding box center [91, 532] width 182 height 30
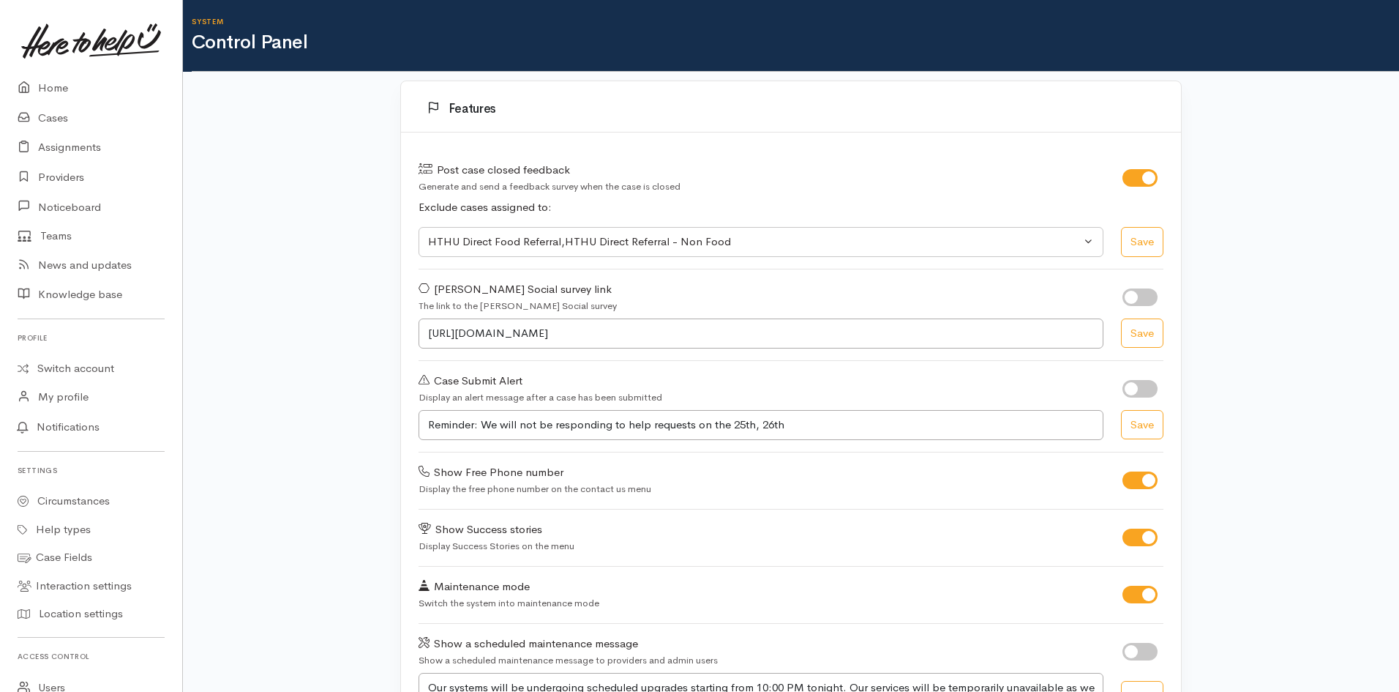
select select "419"
click at [97, 506] on link "Circumstances" at bounding box center [91, 501] width 182 height 29
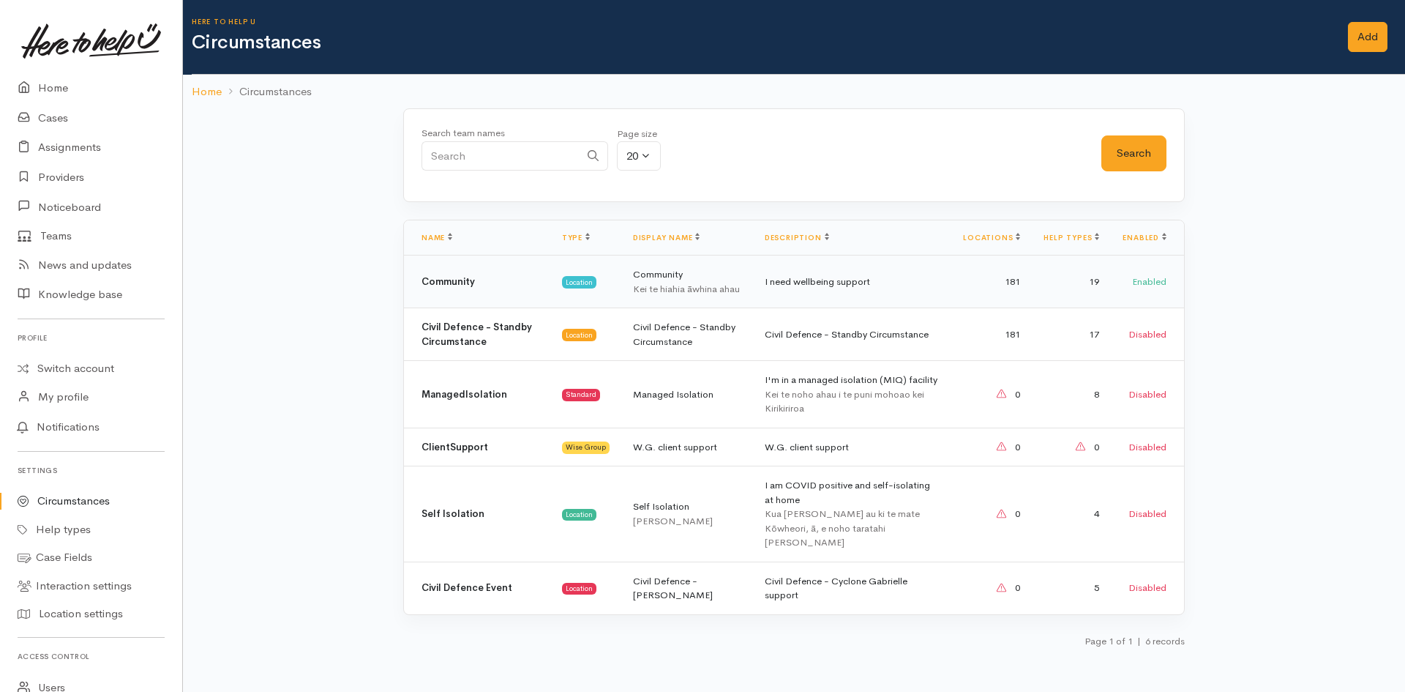
click at [647, 282] on div "Kei te hiahia āwhina ahau" at bounding box center [687, 289] width 108 height 15
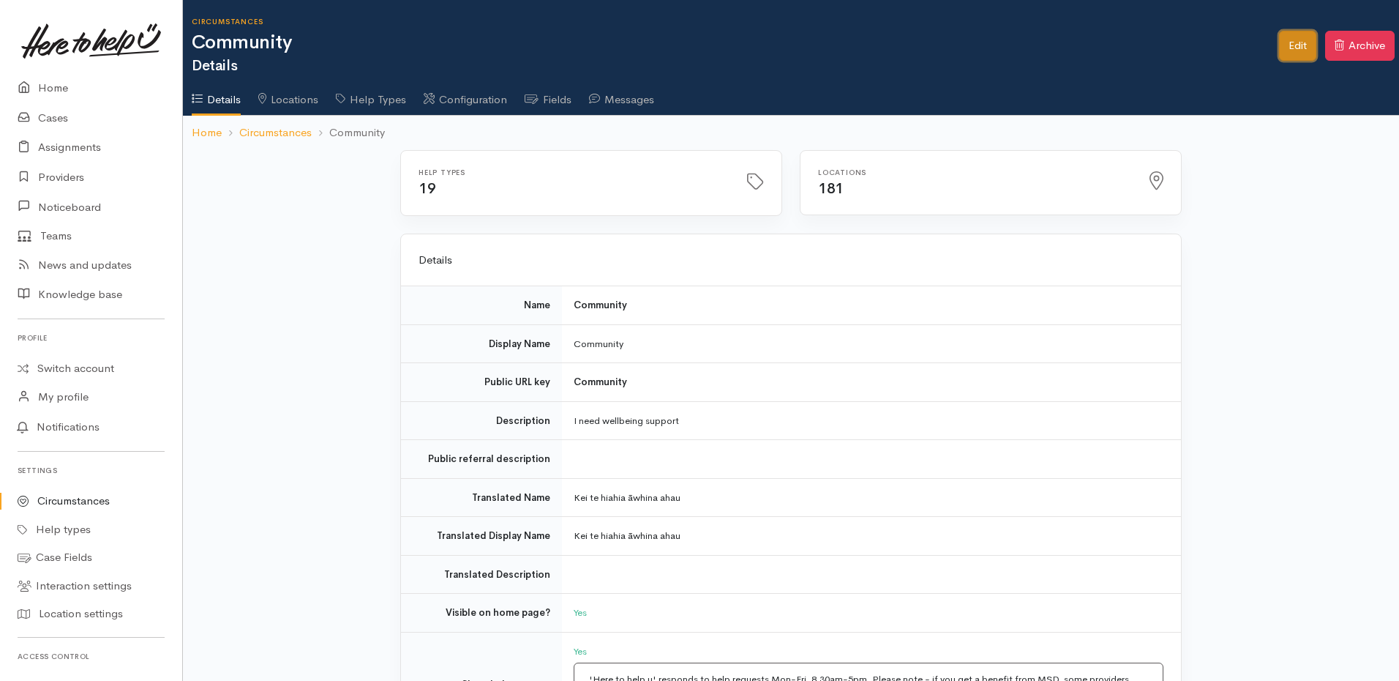
click at [1291, 50] on link "Edit" at bounding box center [1297, 46] width 37 height 30
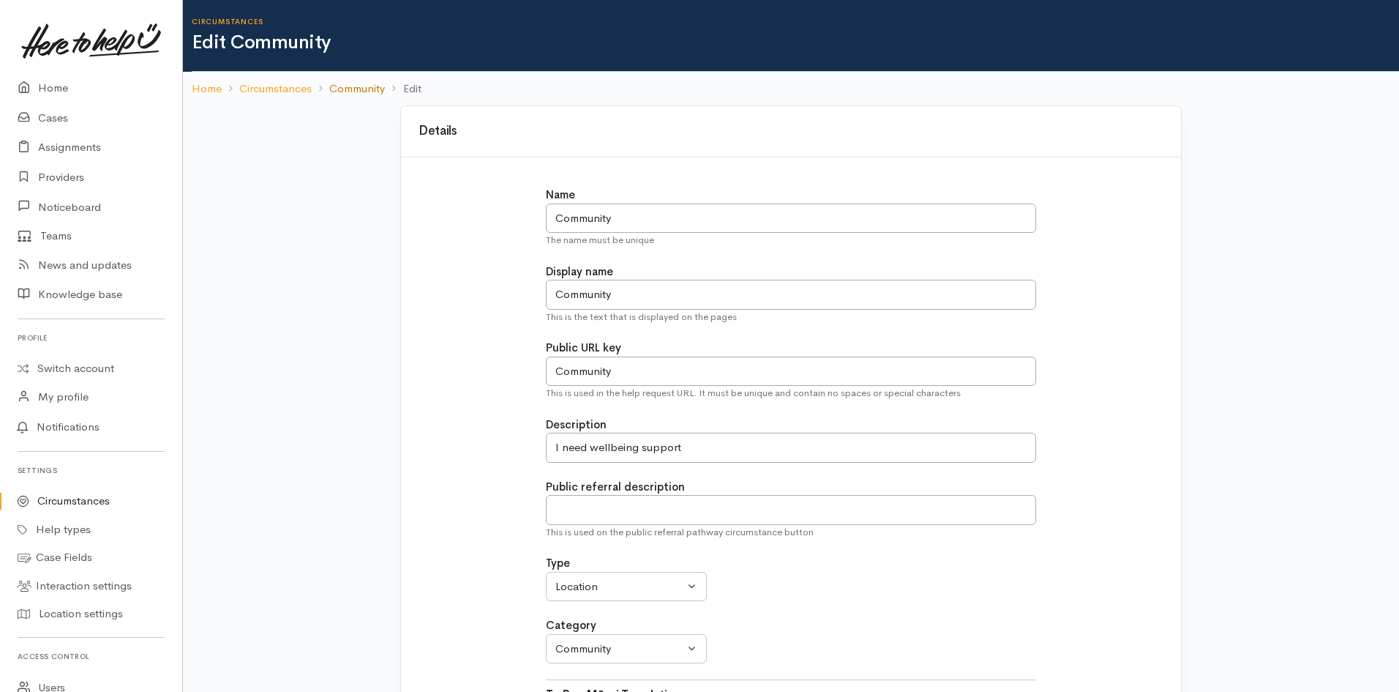
click at [367, 89] on link "Community" at bounding box center [357, 88] width 56 height 17
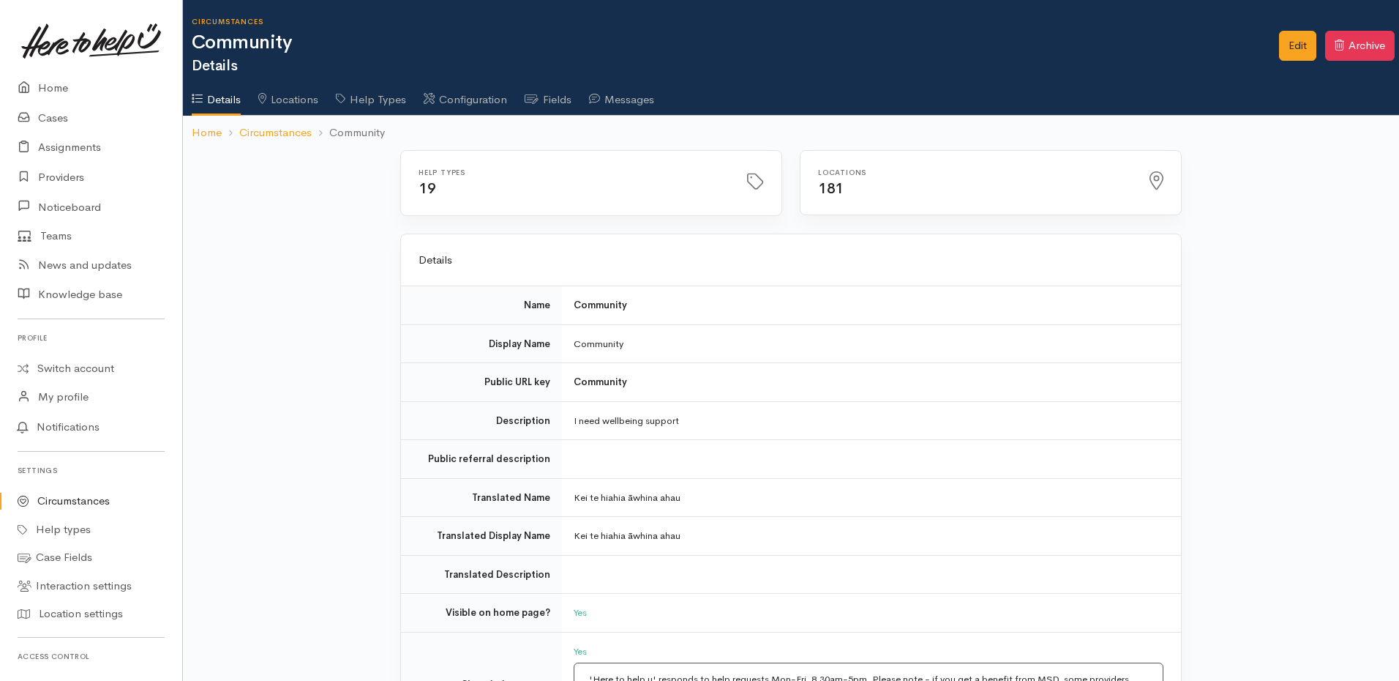
click at [569, 101] on link "Fields" at bounding box center [548, 94] width 47 height 41
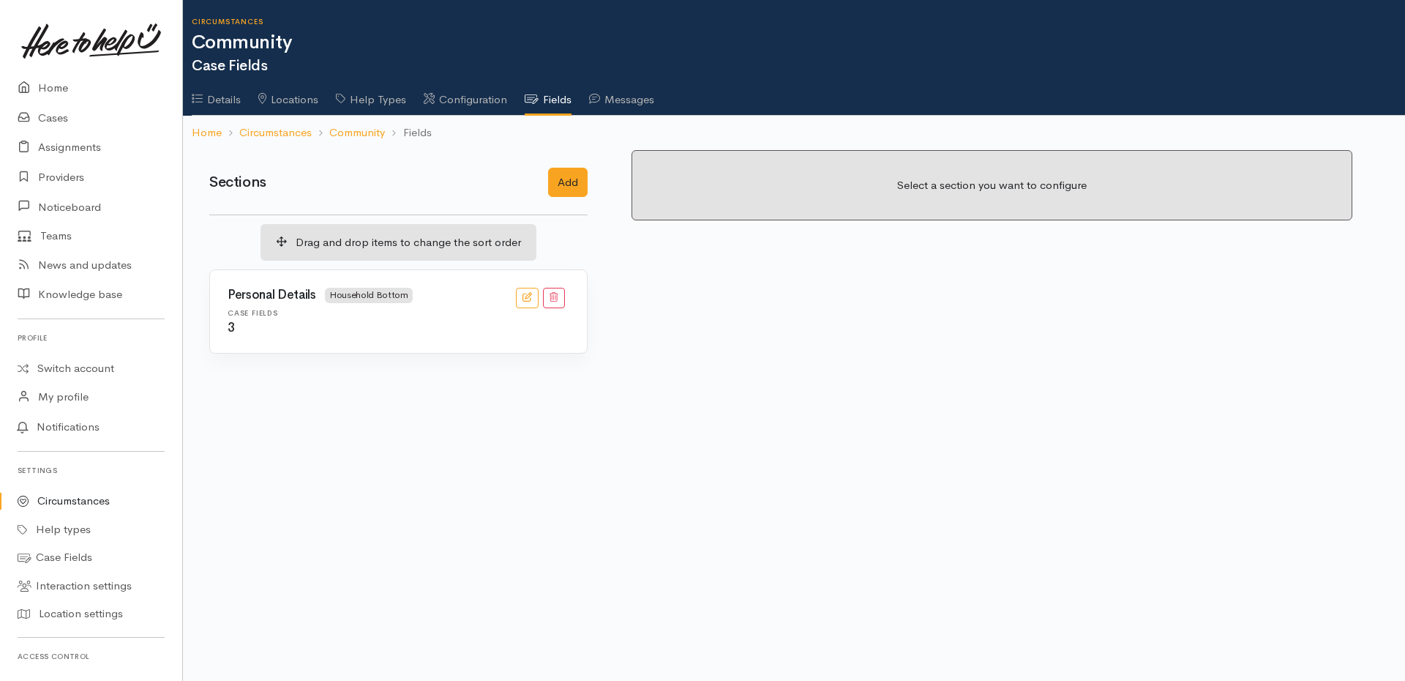
click at [419, 312] on h6 "Case Fields" at bounding box center [399, 313] width 342 height 8
